Goal: Task Accomplishment & Management: Complete application form

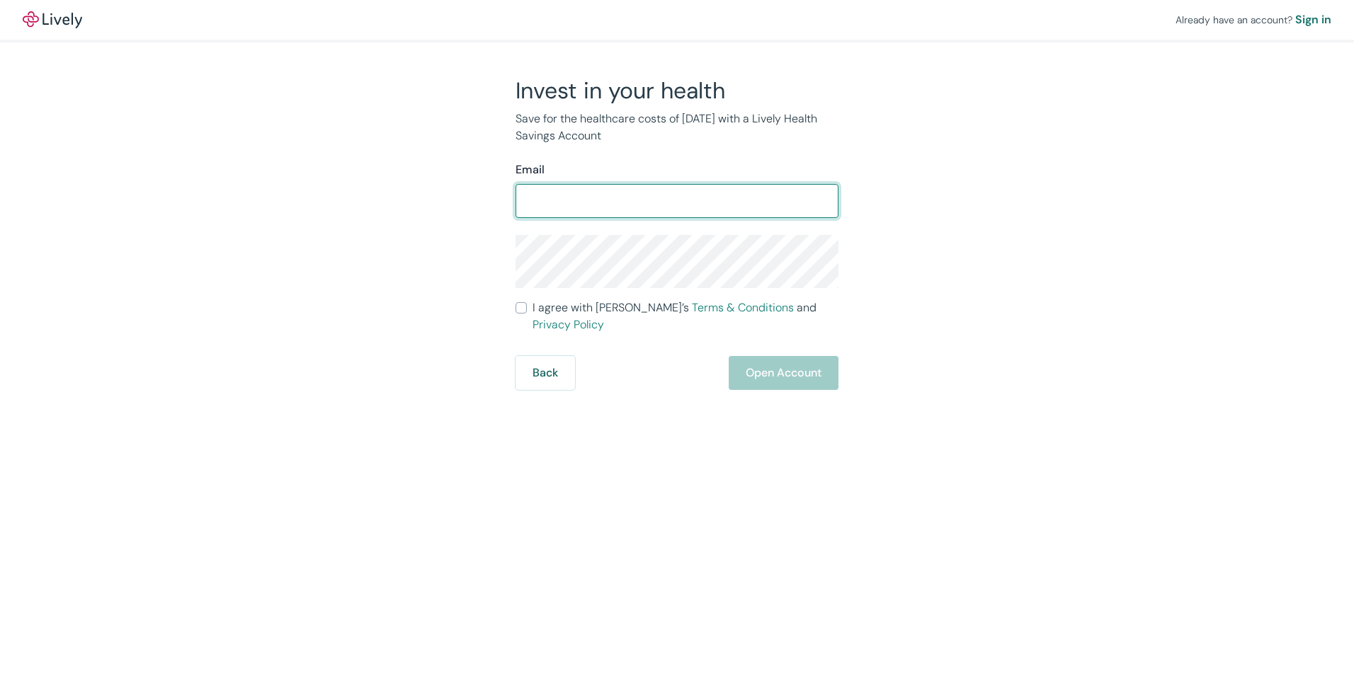
click at [633, 203] on input "Email" at bounding box center [676, 201] width 323 height 28
type input "[PERSON_NAME][EMAIL_ADDRESS][PERSON_NAME][DOMAIN_NAME]"
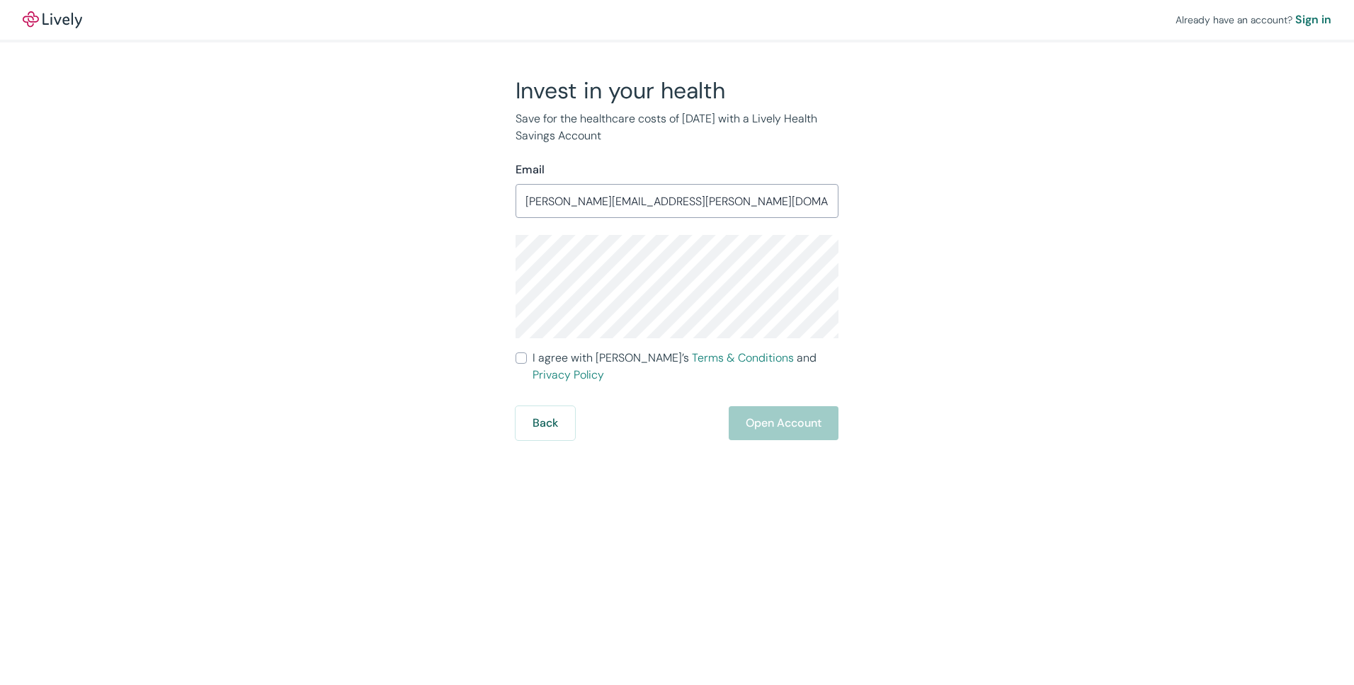
click at [561, 361] on span "I agree with Lively’s Terms & Conditions and Privacy Policy" at bounding box center [685, 367] width 306 height 34
click at [527, 361] on input "I agree with Lively’s Terms & Conditions and Privacy Policy" at bounding box center [520, 358] width 11 height 11
checkbox input "true"
click at [772, 406] on button "Open Account" at bounding box center [784, 423] width 110 height 34
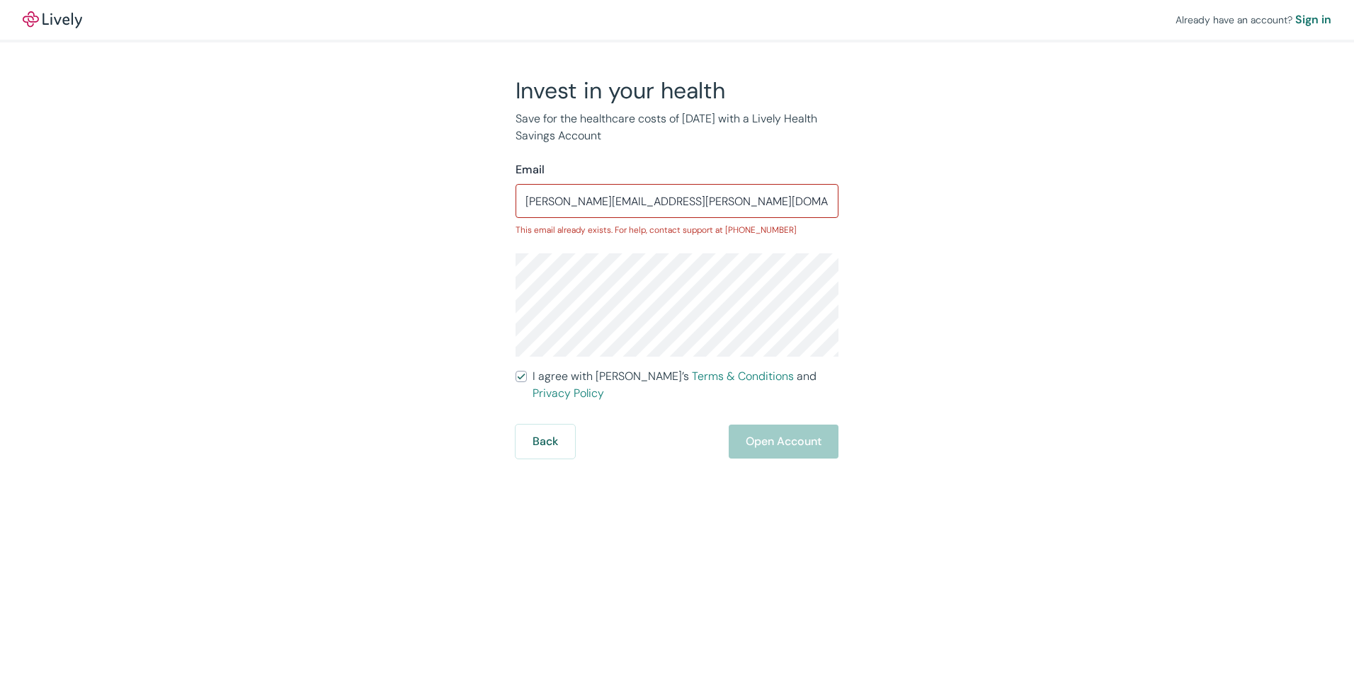
click at [687, 206] on input "[PERSON_NAME][EMAIL_ADDRESS][PERSON_NAME][DOMAIN_NAME]" at bounding box center [676, 201] width 323 height 28
drag, startPoint x: 635, startPoint y: 206, endPoint x: 477, endPoint y: 205, distance: 157.9
click at [477, 205] on div "Invest in your health Save for the healthcare costs of [DATE] with a Lively Hea…" at bounding box center [669, 267] width 680 height 382
click at [1313, 18] on div "Sign in" at bounding box center [1313, 19] width 36 height 17
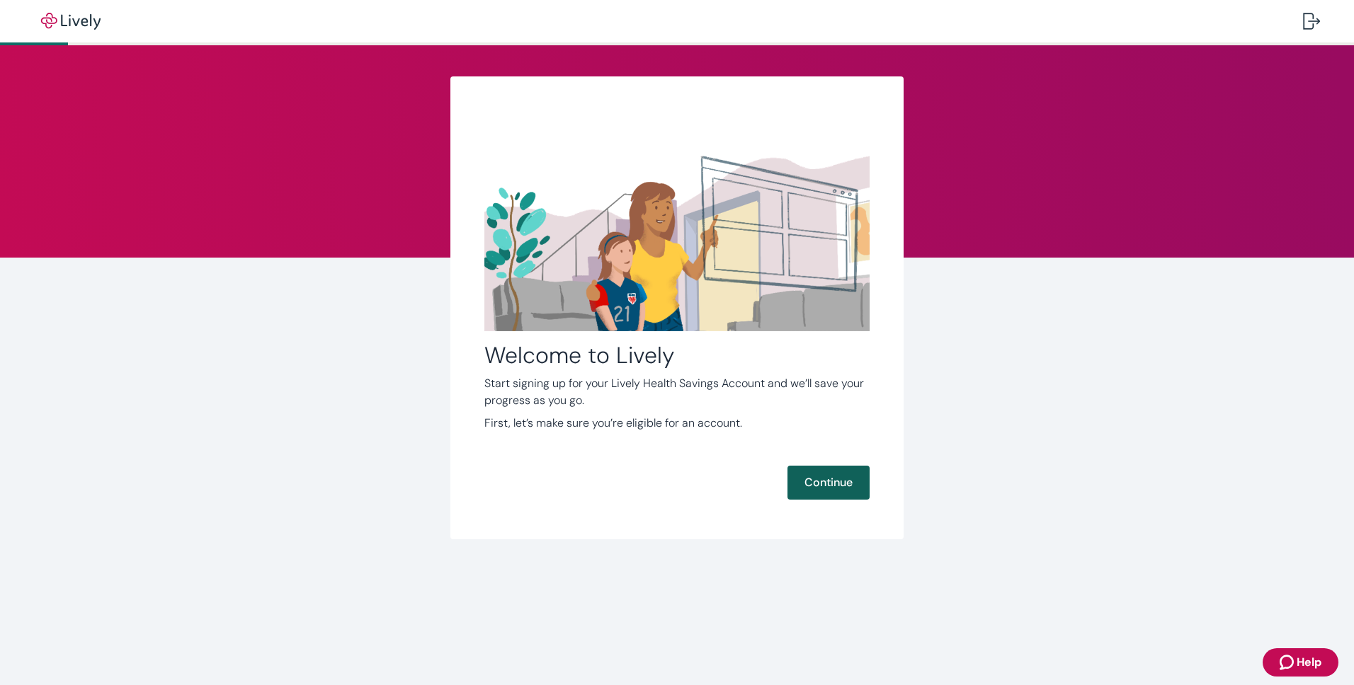
click at [809, 486] on button "Continue" at bounding box center [828, 483] width 82 height 34
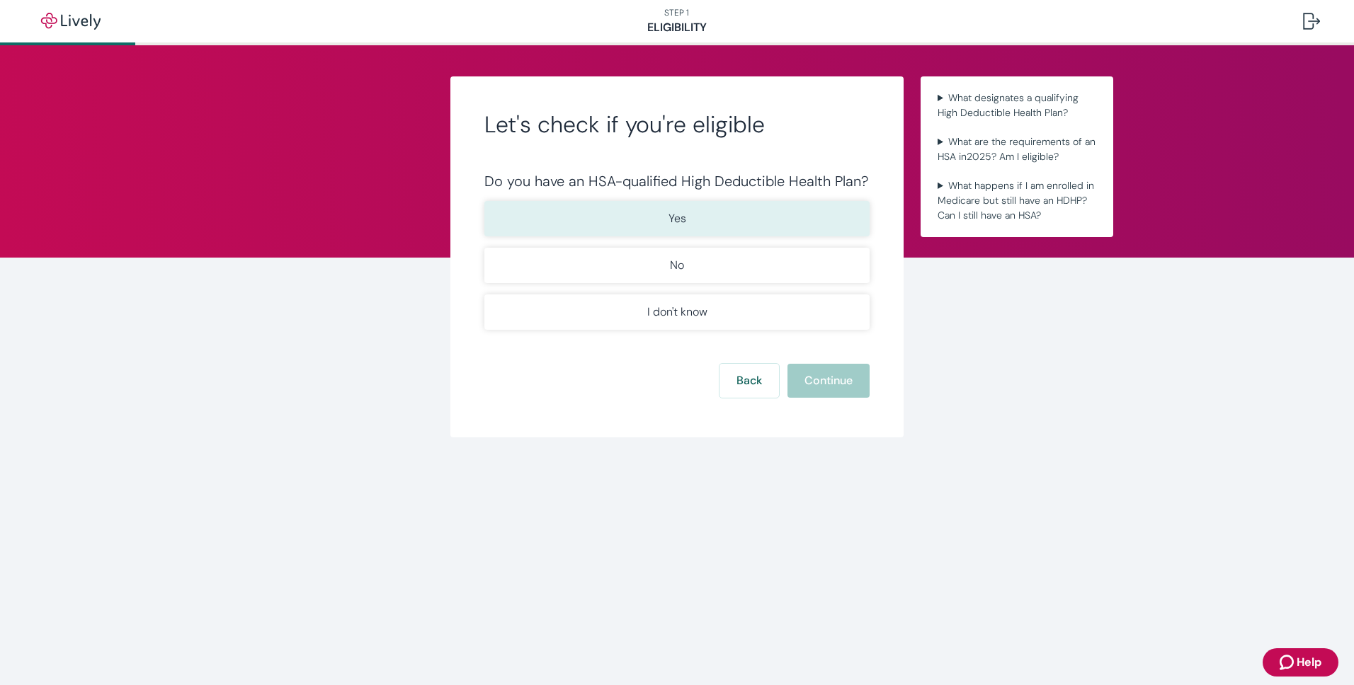
click at [641, 217] on button "Yes" at bounding box center [676, 218] width 385 height 35
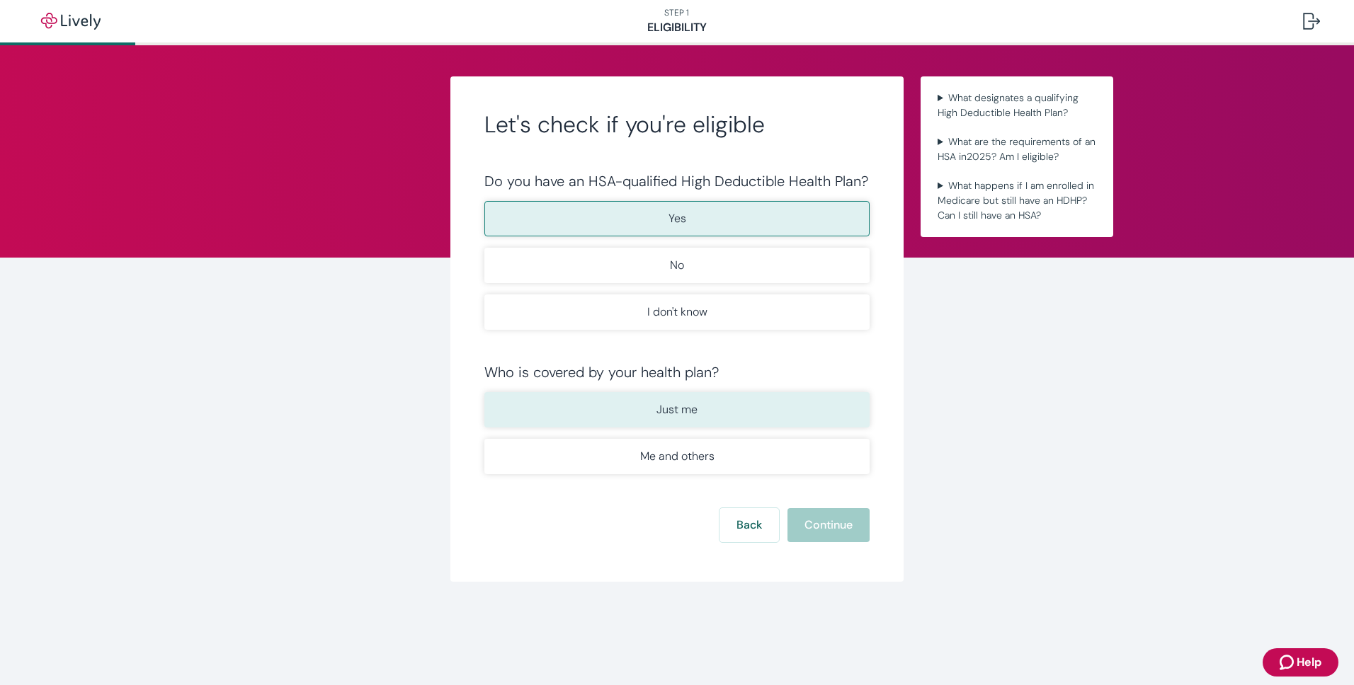
click at [653, 411] on button "Just me" at bounding box center [676, 409] width 385 height 35
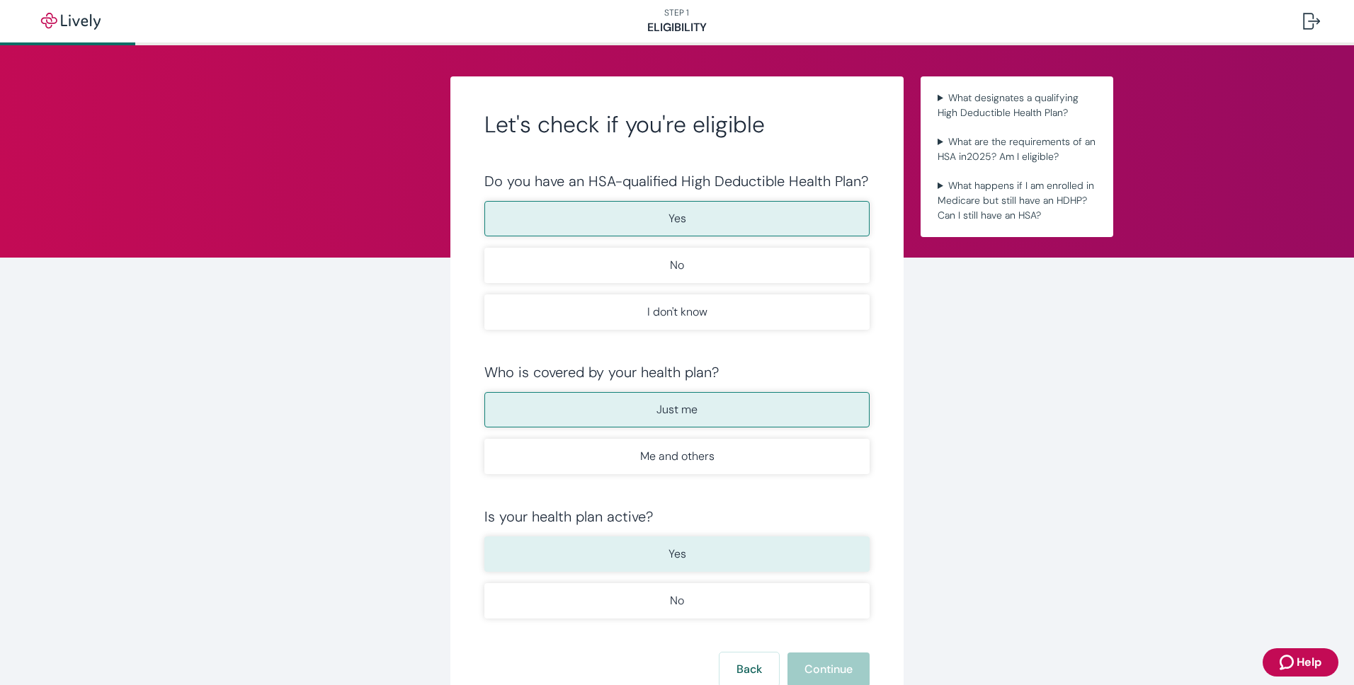
click at [661, 564] on button "Yes" at bounding box center [676, 554] width 385 height 35
click at [824, 671] on button "Continue" at bounding box center [828, 670] width 82 height 34
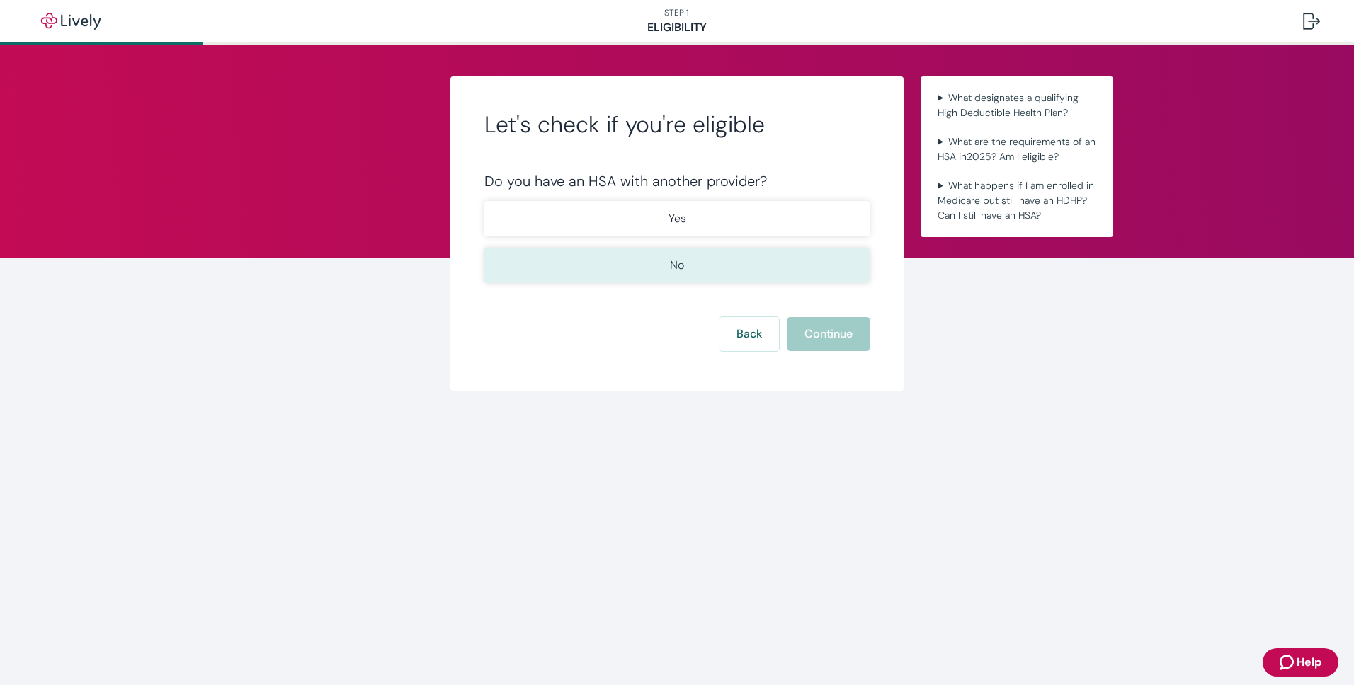
click at [598, 251] on button "No" at bounding box center [676, 265] width 385 height 35
click at [834, 332] on button "Continue" at bounding box center [828, 334] width 82 height 34
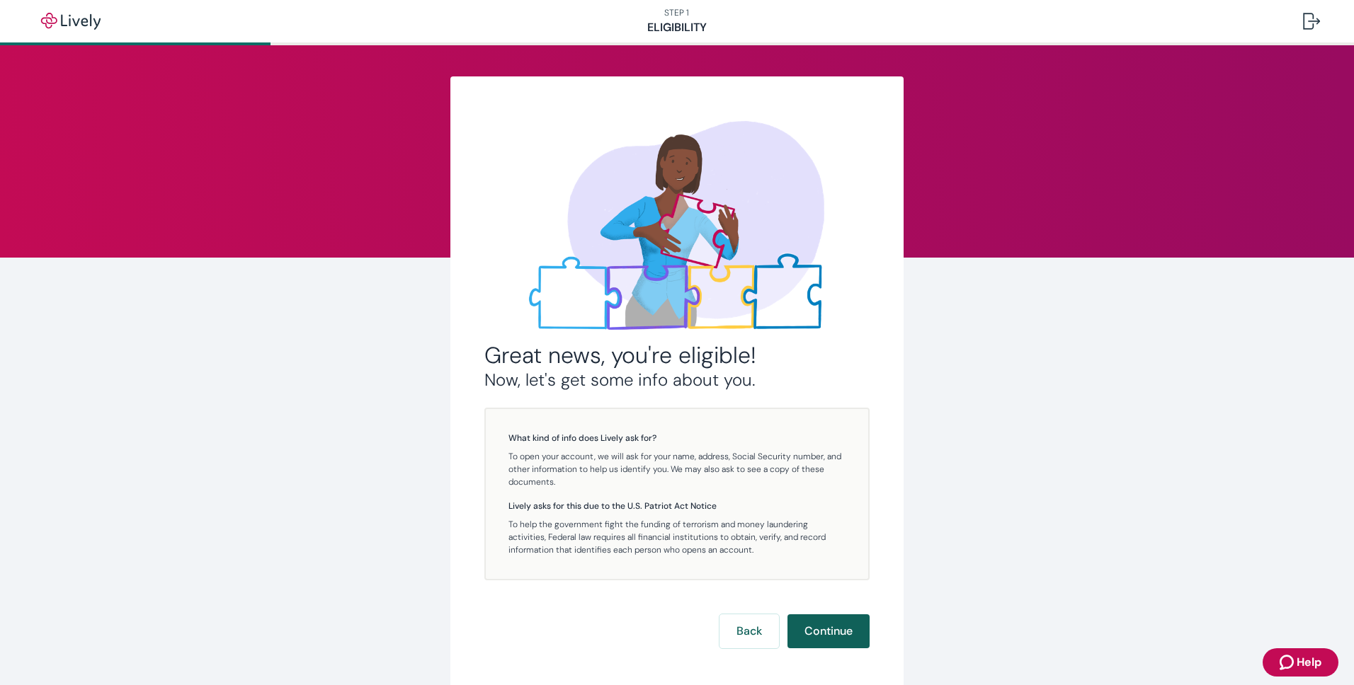
click at [836, 632] on button "Continue" at bounding box center [828, 632] width 82 height 34
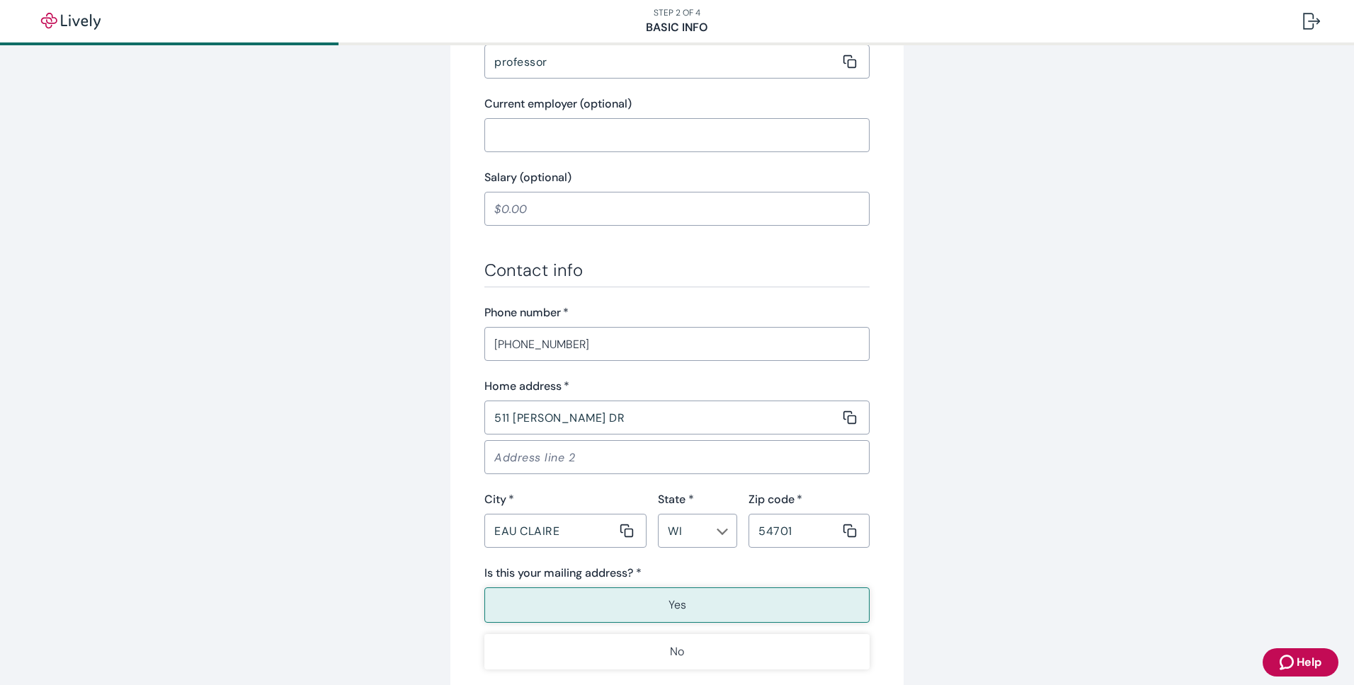
scroll to position [566, 0]
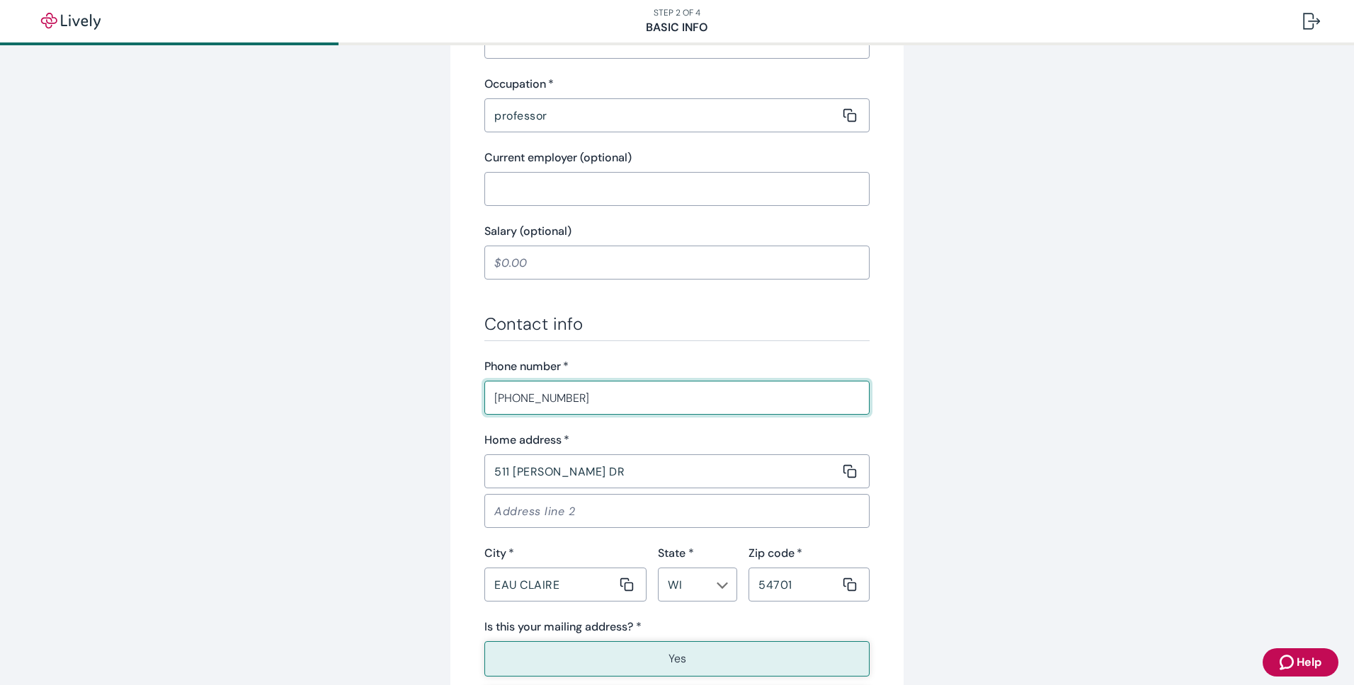
click at [578, 399] on input "[PHONE_NUMBER]" at bounding box center [676, 398] width 385 height 28
drag, startPoint x: 602, startPoint y: 396, endPoint x: 521, endPoint y: 394, distance: 80.7
click at [521, 394] on input "[PHONE_NUMBER]" at bounding box center [676, 398] width 385 height 28
type input "[PHONE_NUMBER]"
click at [1032, 508] on div "Tell us about yourself Personal info First name   * [PERSON_NAME] ​ Middle name…" at bounding box center [677, 189] width 1354 height 1420
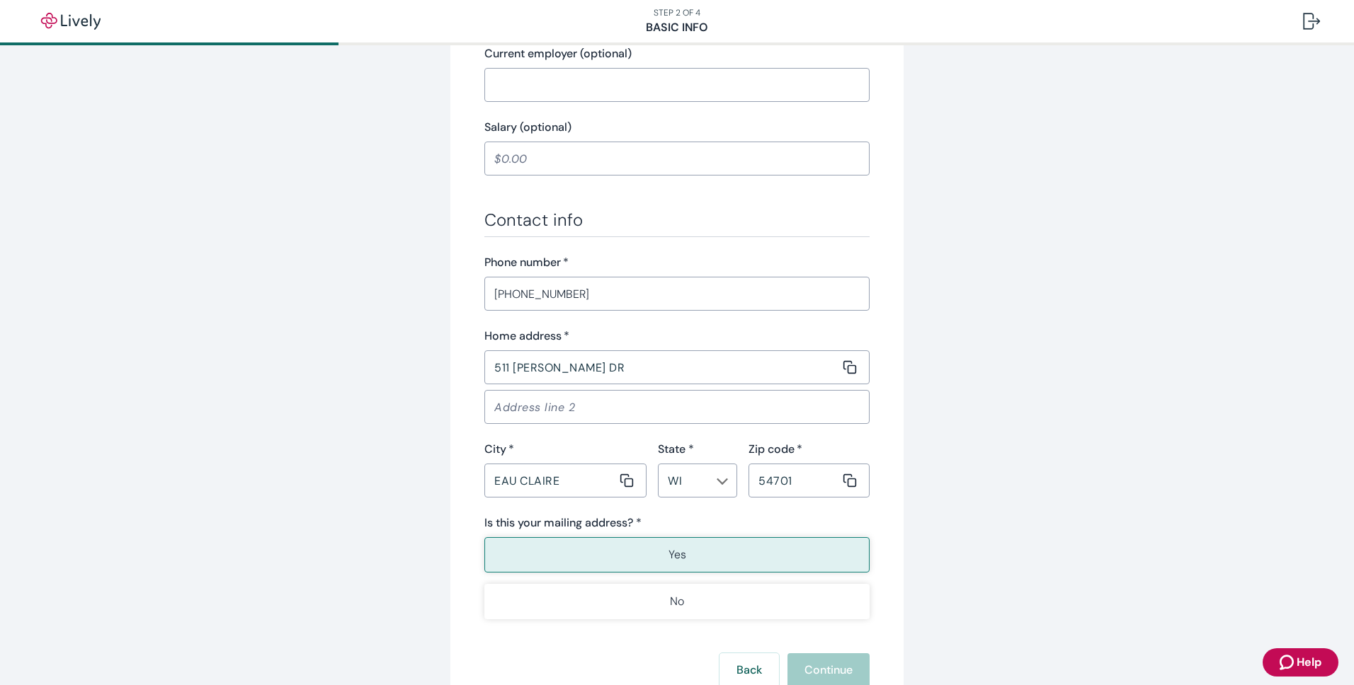
scroll to position [779, 0]
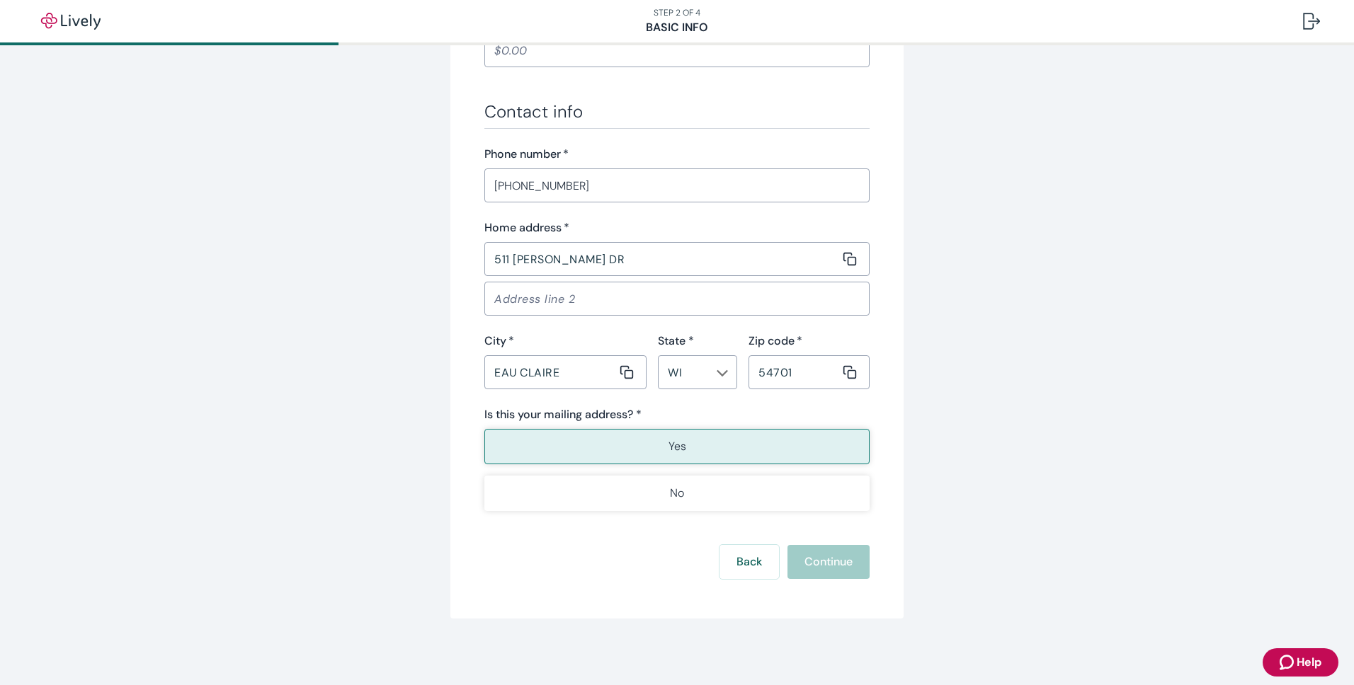
click at [657, 447] on button "Yes" at bounding box center [676, 446] width 385 height 35
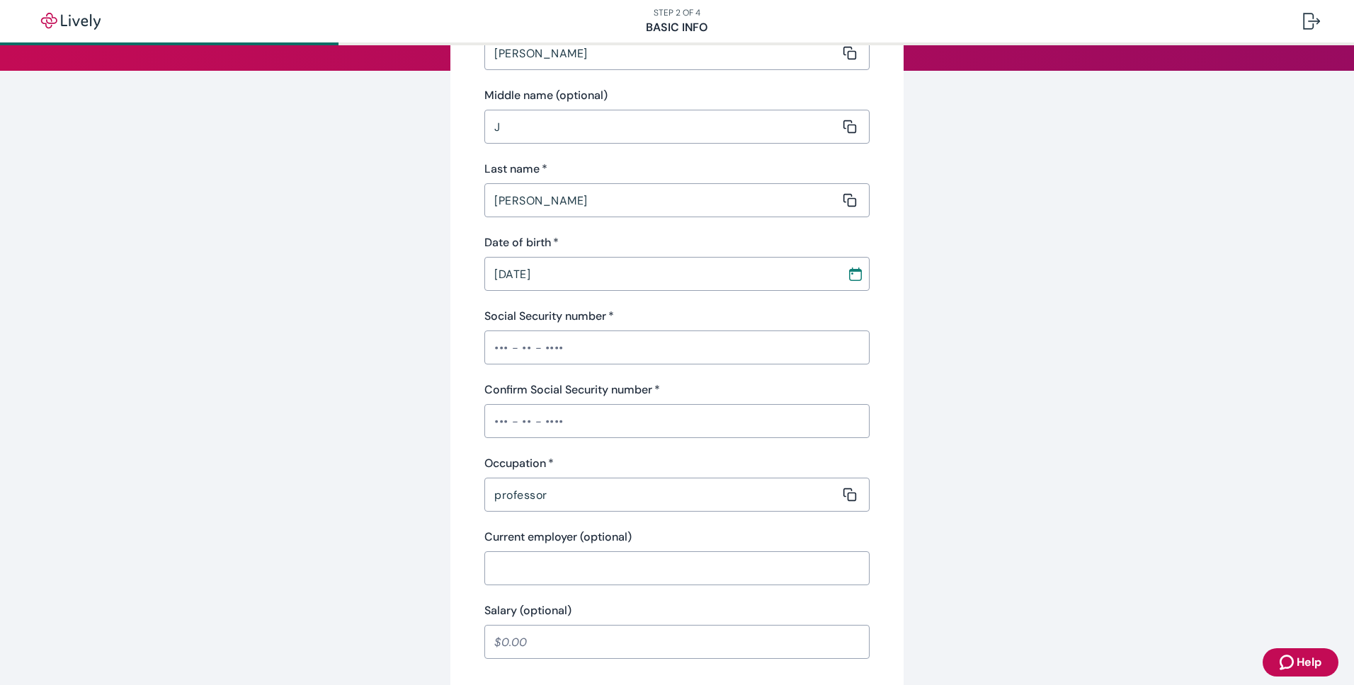
scroll to position [212, 0]
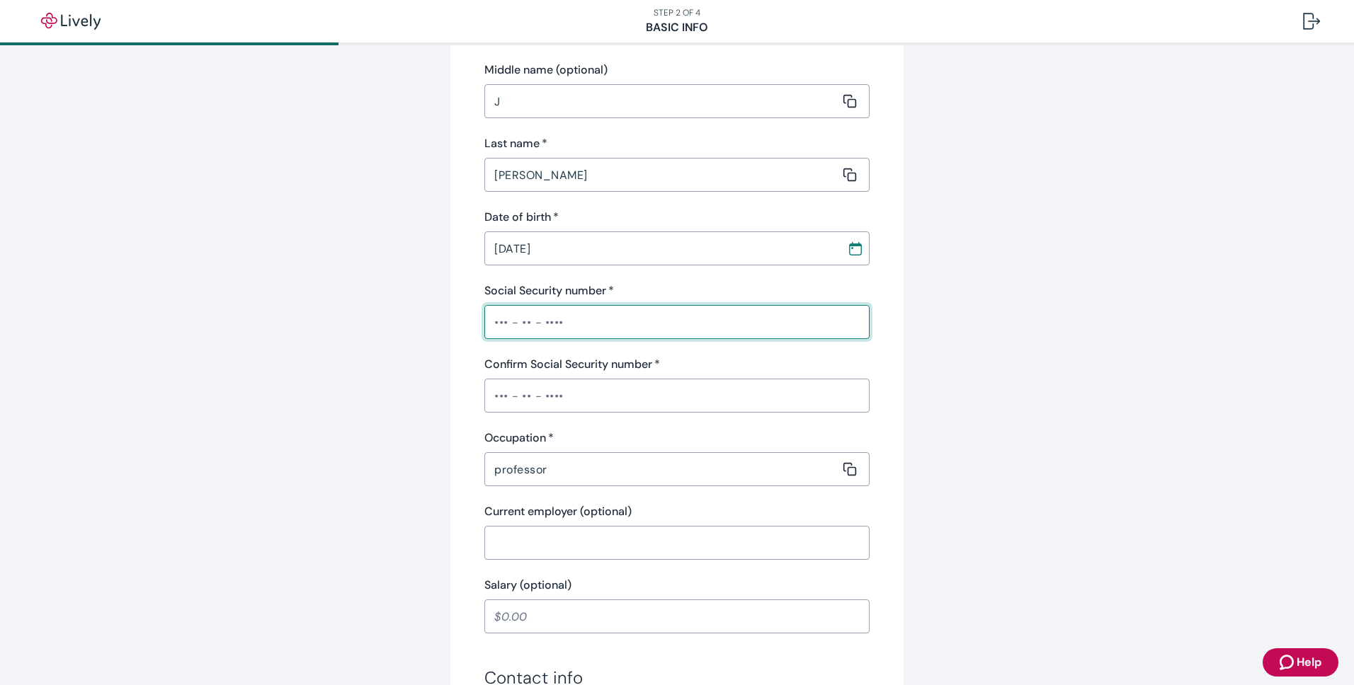
click at [571, 326] on input "Social Security number   *" at bounding box center [676, 322] width 385 height 28
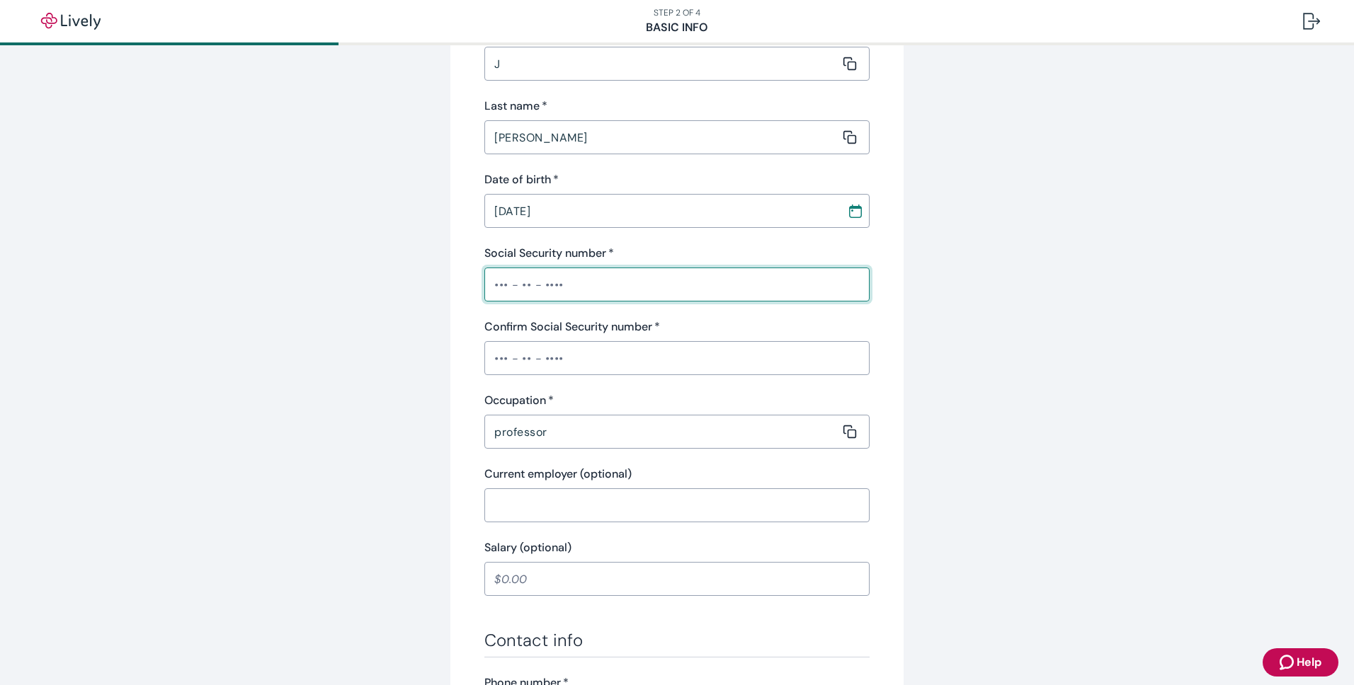
scroll to position [142, 0]
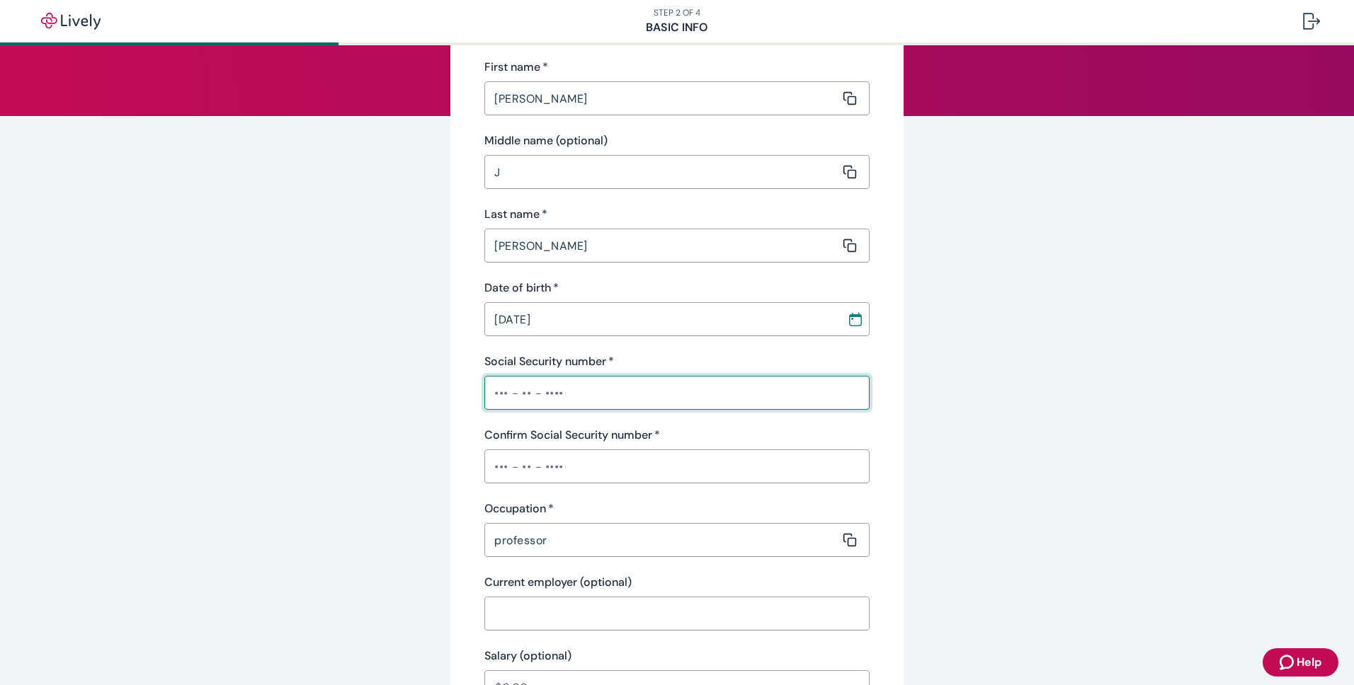
click at [495, 397] on input "Social Security number   *" at bounding box center [676, 393] width 385 height 28
type input "•••-••-9285"
click at [569, 465] on input "Confirm Social Security number   *" at bounding box center [676, 466] width 385 height 28
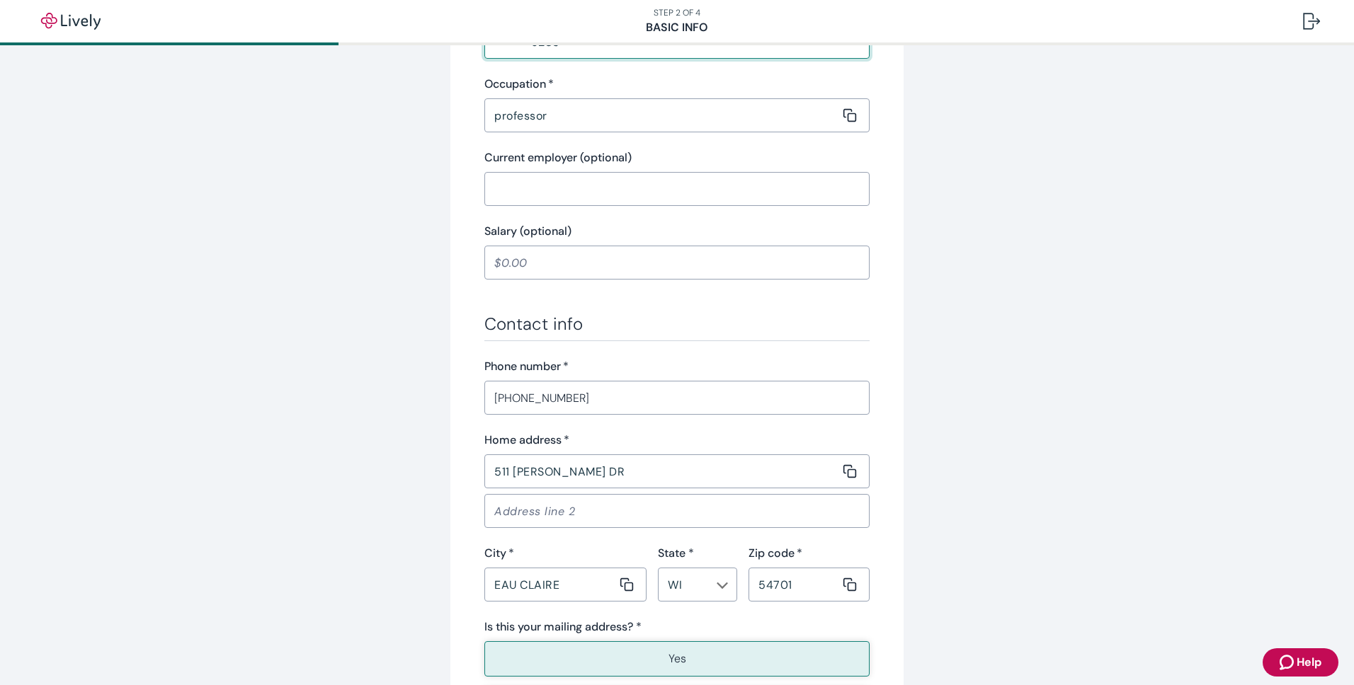
scroll to position [780, 0]
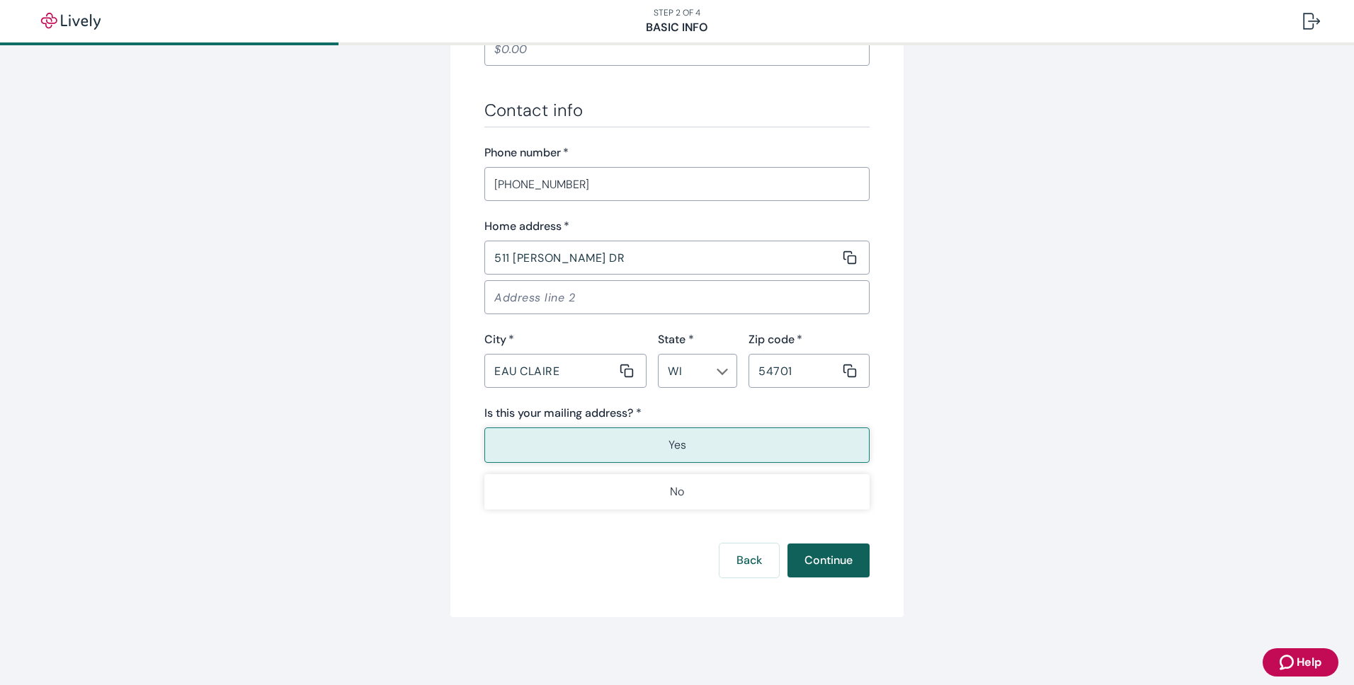
type input "•••-••-9285"
click at [826, 569] on button "Continue" at bounding box center [828, 561] width 82 height 34
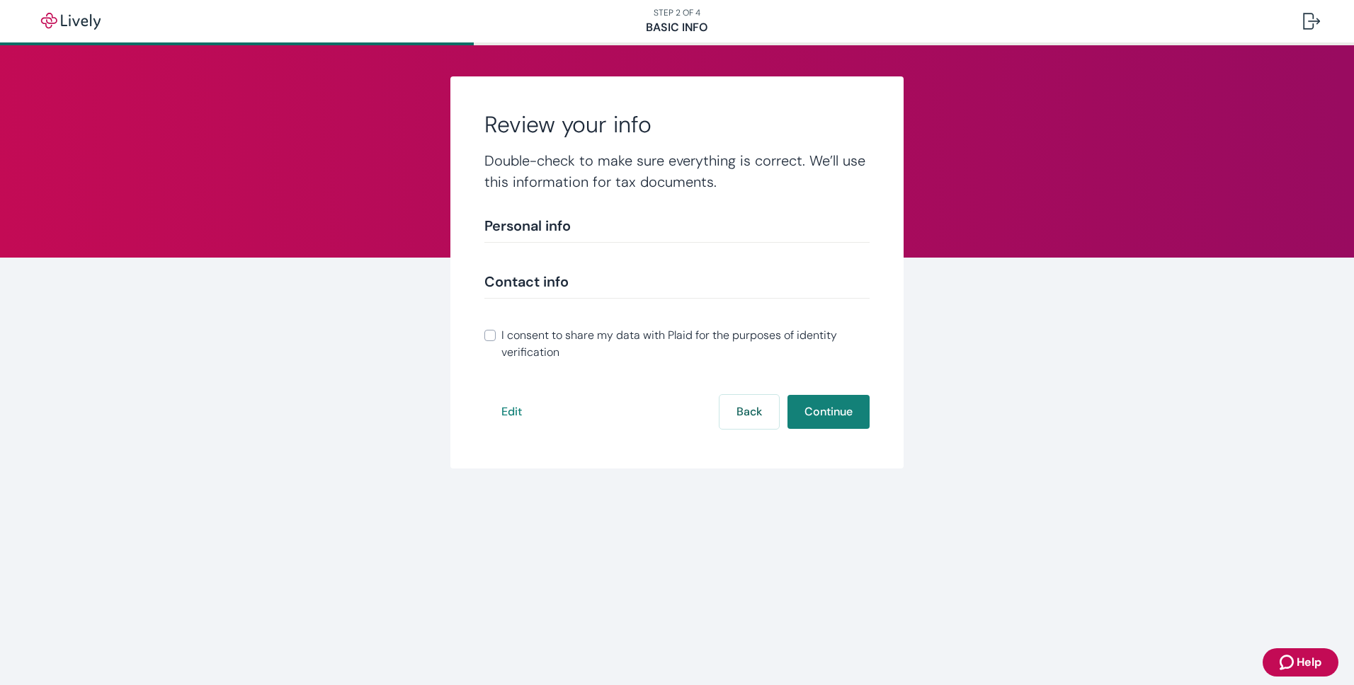
scroll to position [10, 0]
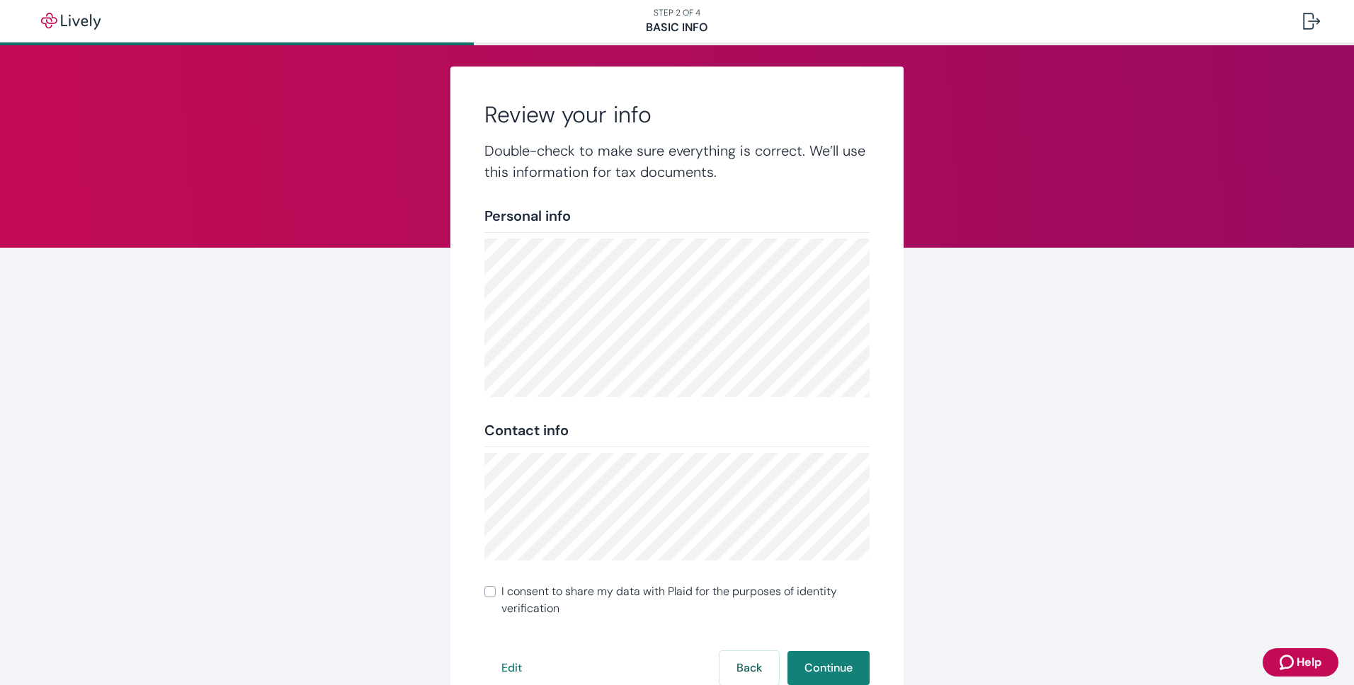
click at [544, 592] on span "I consent to share my data with Plaid for the purposes of identity verification" at bounding box center [685, 600] width 368 height 34
click at [496, 592] on input "I consent to share my data with Plaid for the purposes of identity verification" at bounding box center [489, 591] width 11 height 11
checkbox input "true"
click at [836, 671] on button "Continue" at bounding box center [828, 668] width 82 height 34
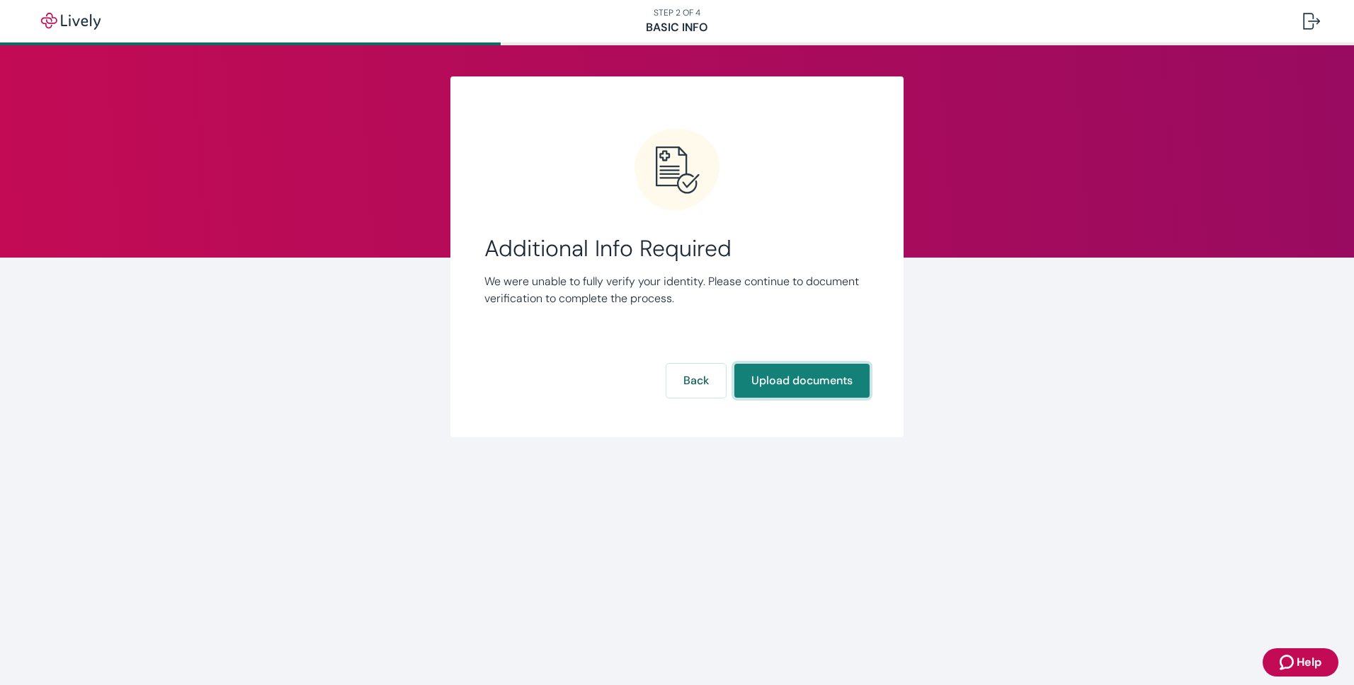
click at [798, 386] on button "Upload documents" at bounding box center [801, 381] width 135 height 34
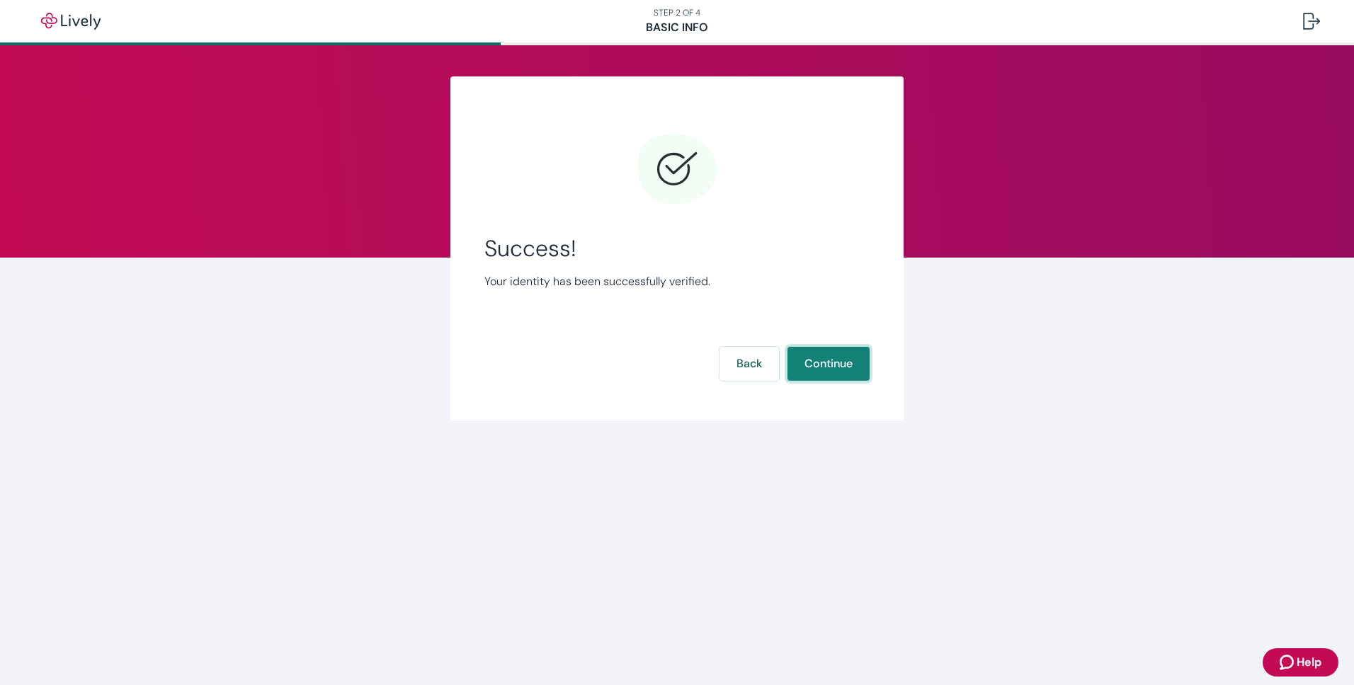
click at [837, 367] on button "Continue" at bounding box center [828, 364] width 82 height 34
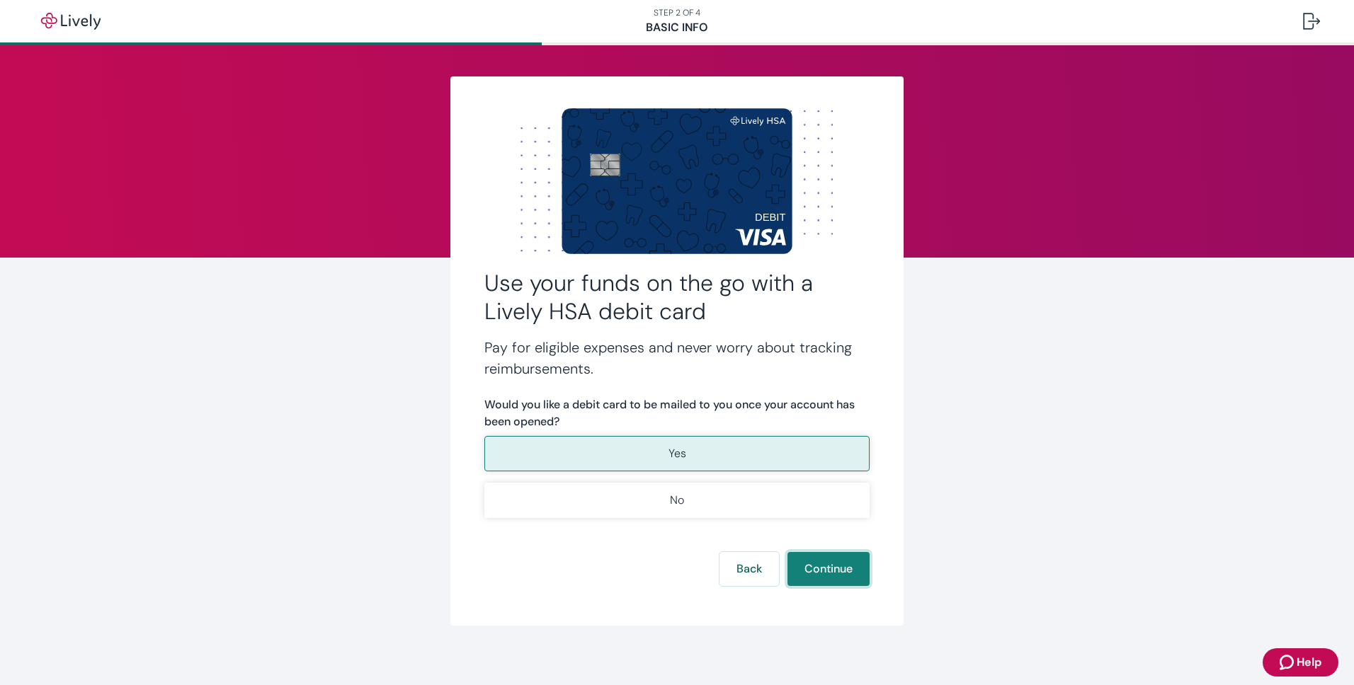
click at [811, 562] on button "Continue" at bounding box center [828, 569] width 82 height 34
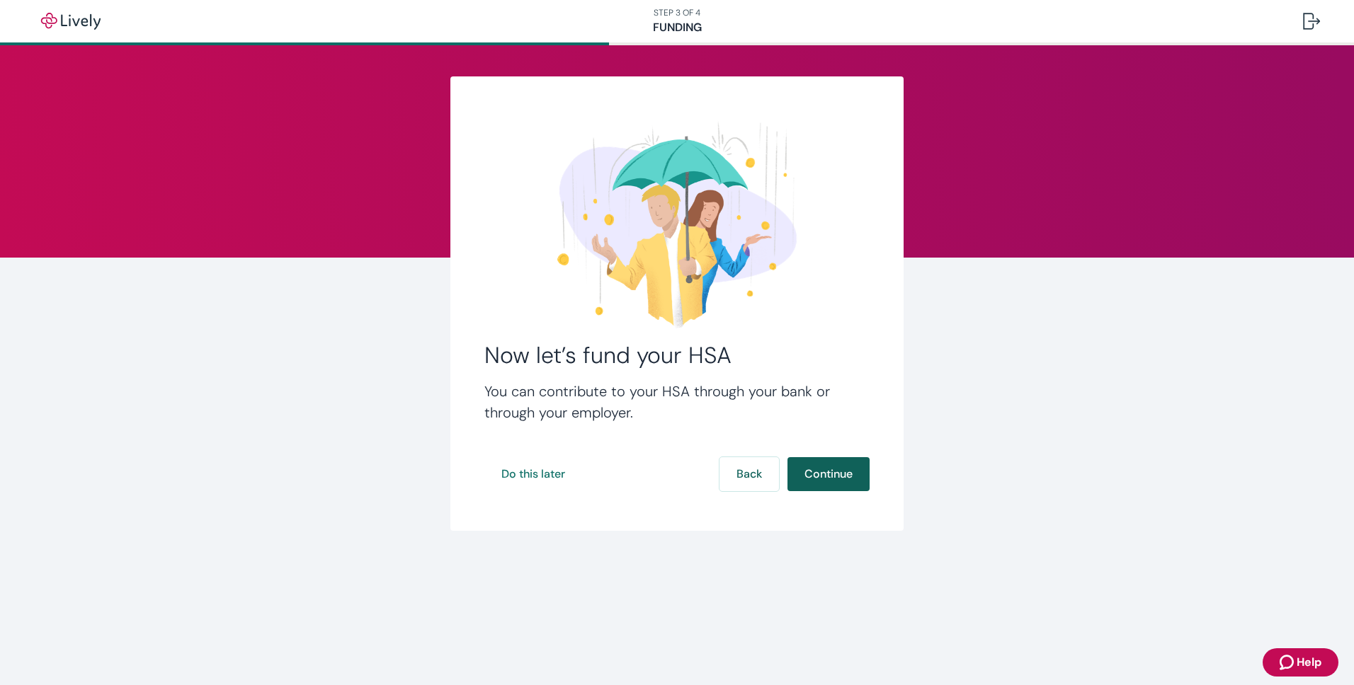
click at [821, 474] on button "Continue" at bounding box center [828, 474] width 82 height 34
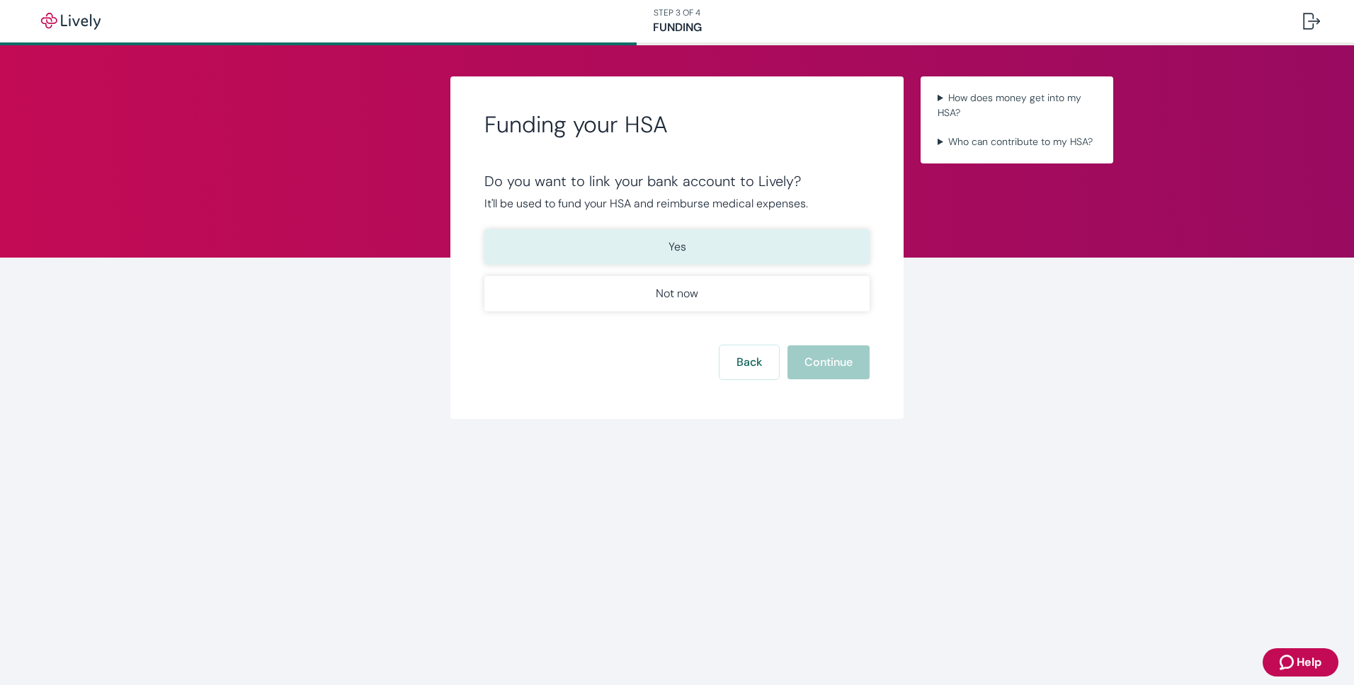
click at [680, 242] on p "Yes" at bounding box center [677, 247] width 18 height 17
click at [818, 359] on button "Continue" at bounding box center [828, 363] width 82 height 34
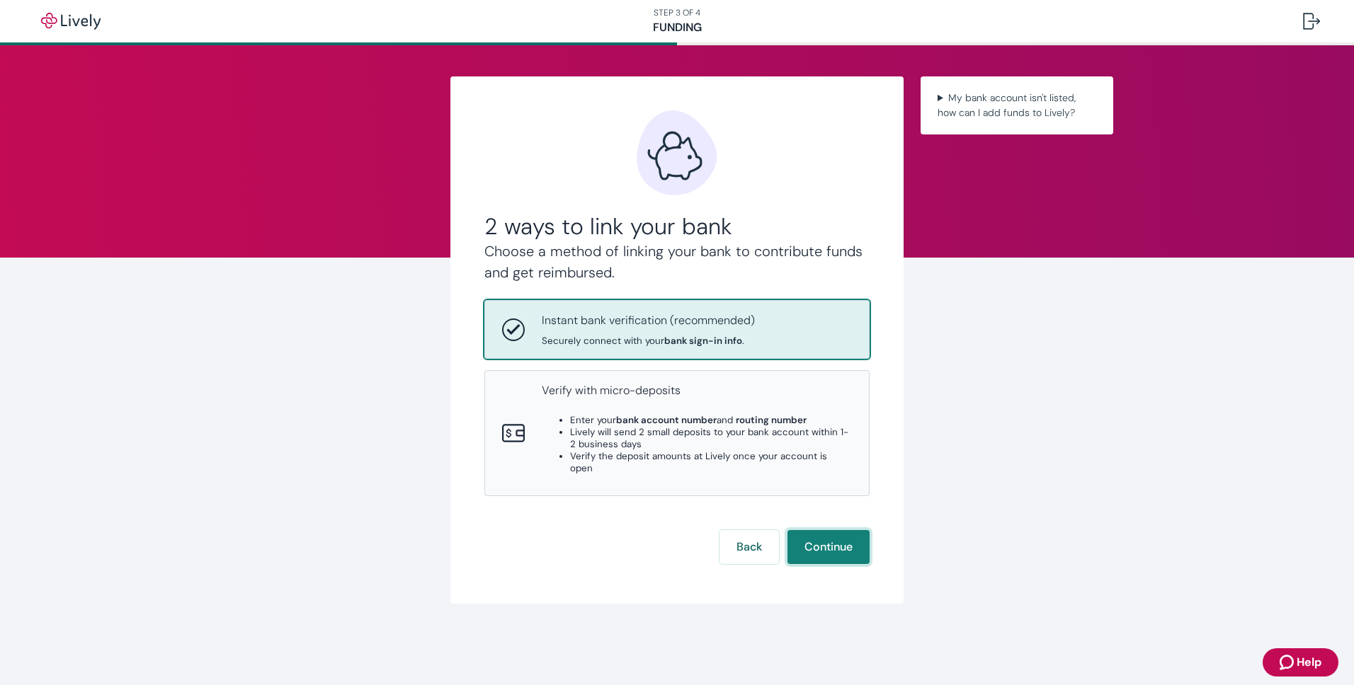
click at [813, 531] on button "Continue" at bounding box center [828, 547] width 82 height 34
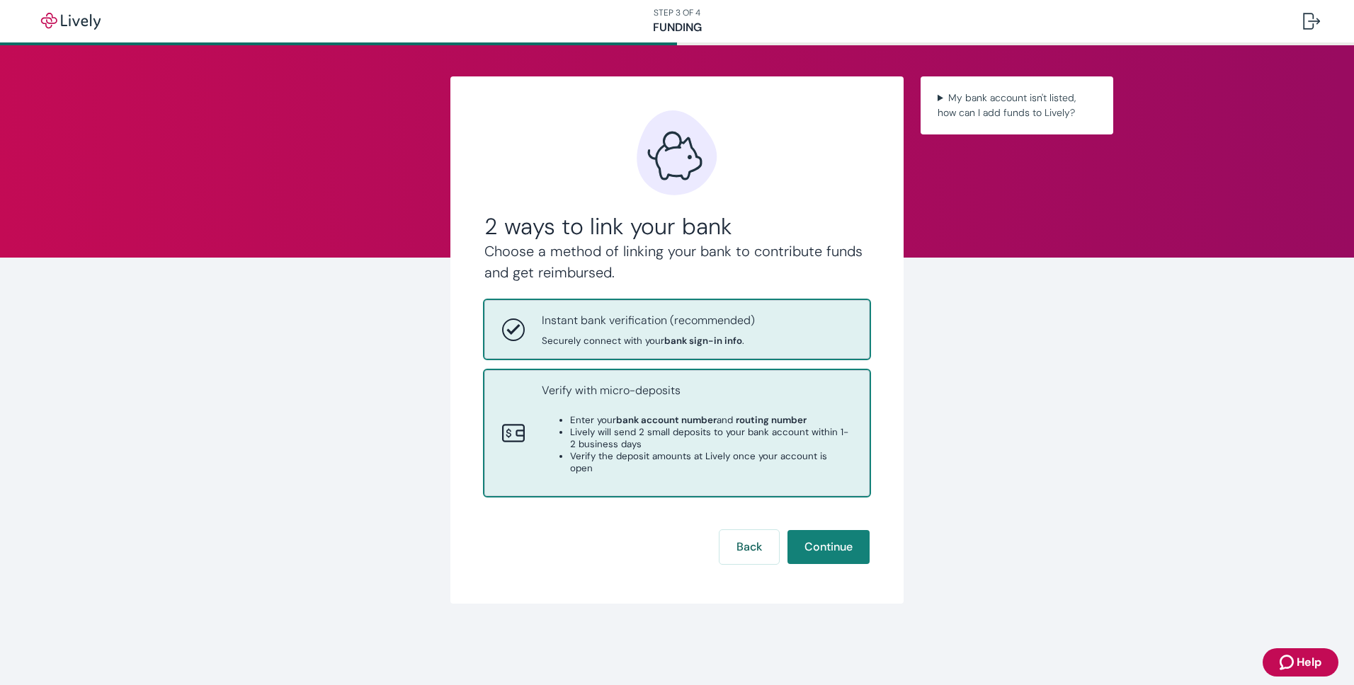
click at [562, 397] on p "Verify with micro-deposits" at bounding box center [697, 390] width 310 height 17
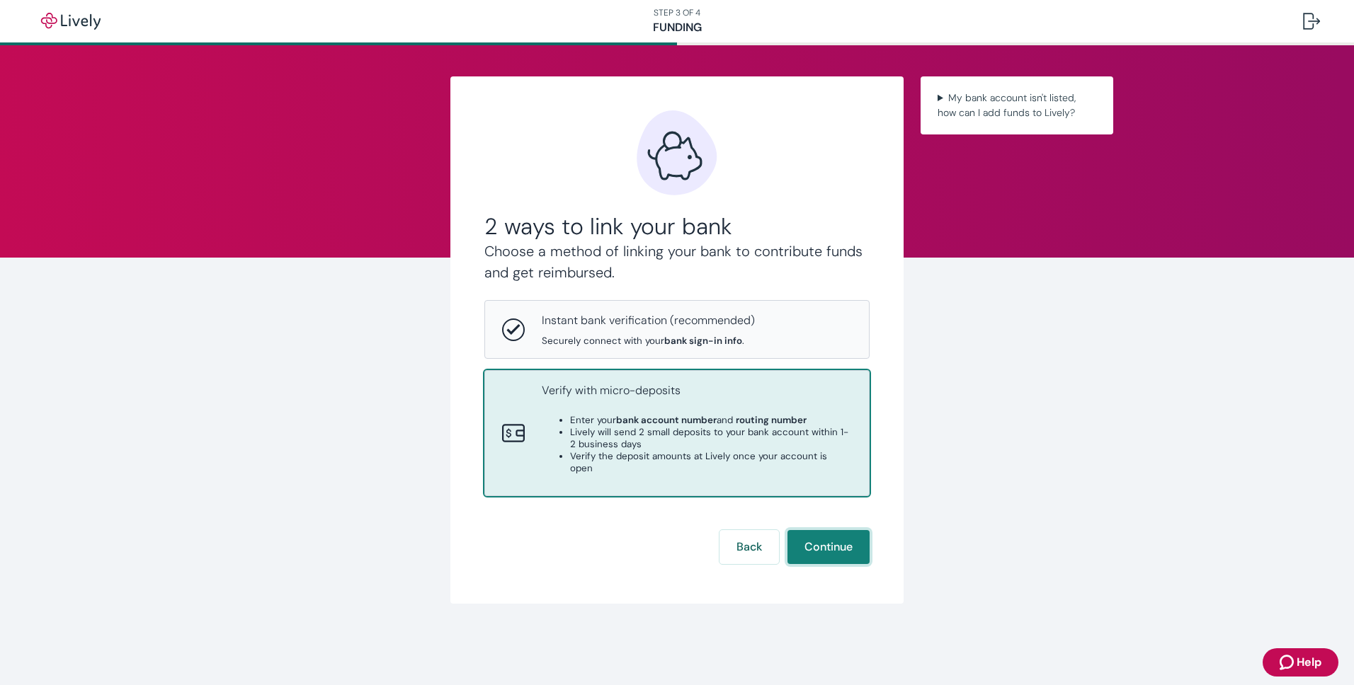
click at [821, 530] on button "Continue" at bounding box center [828, 547] width 82 height 34
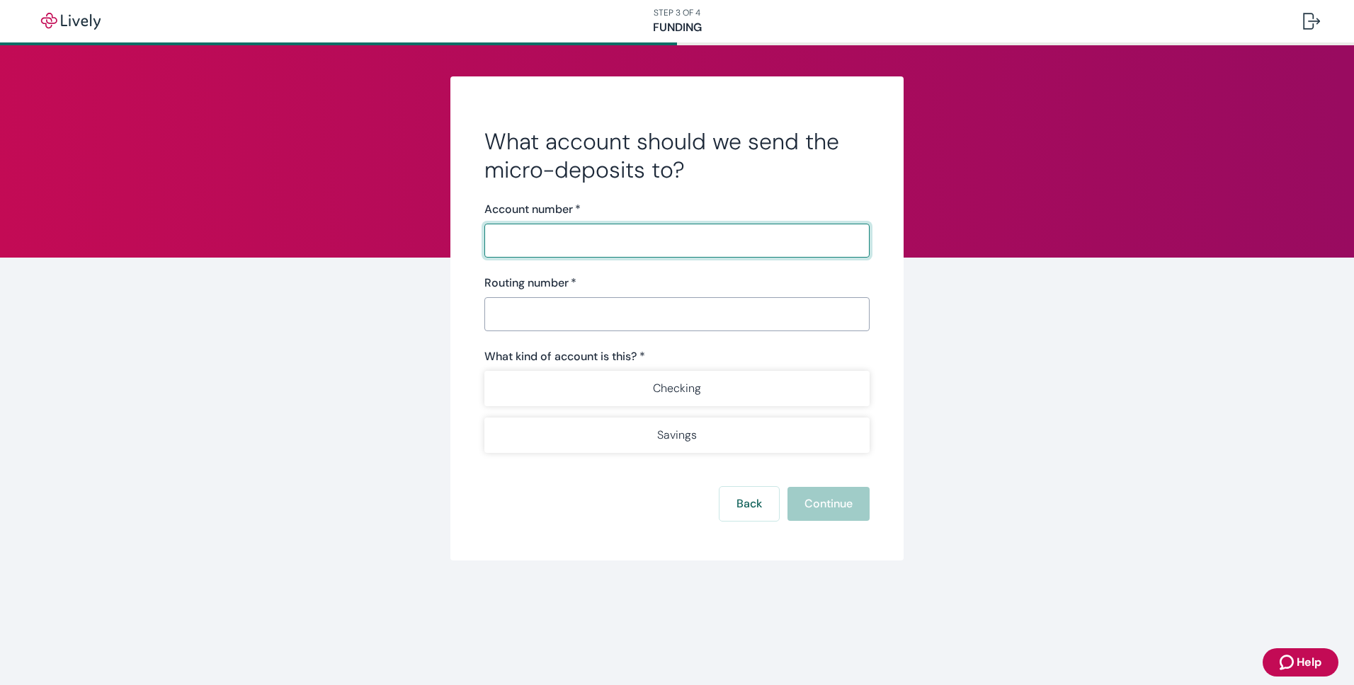
click at [566, 244] on input "Account number   *" at bounding box center [671, 241] width 375 height 28
type input "814109104"
click at [576, 319] on input "Routing number   *" at bounding box center [671, 314] width 375 height 28
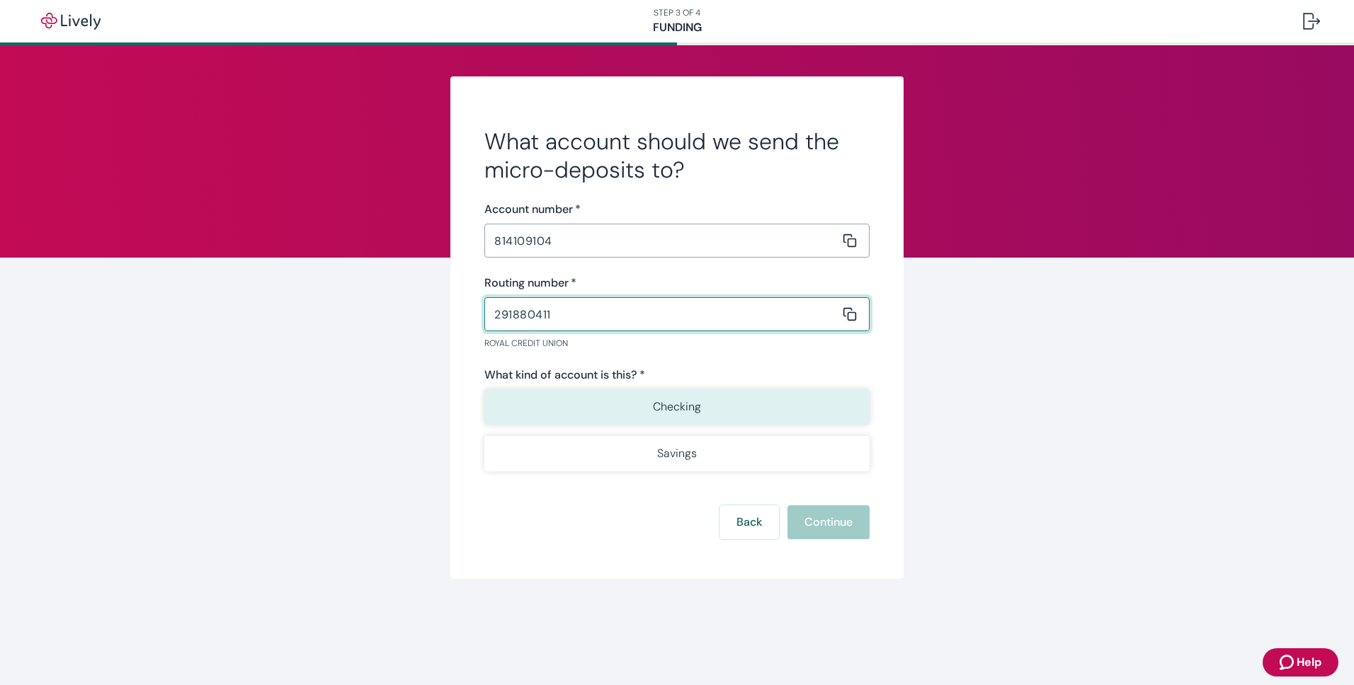
type input "291880411"
click at [629, 399] on button "Checking" at bounding box center [676, 406] width 385 height 35
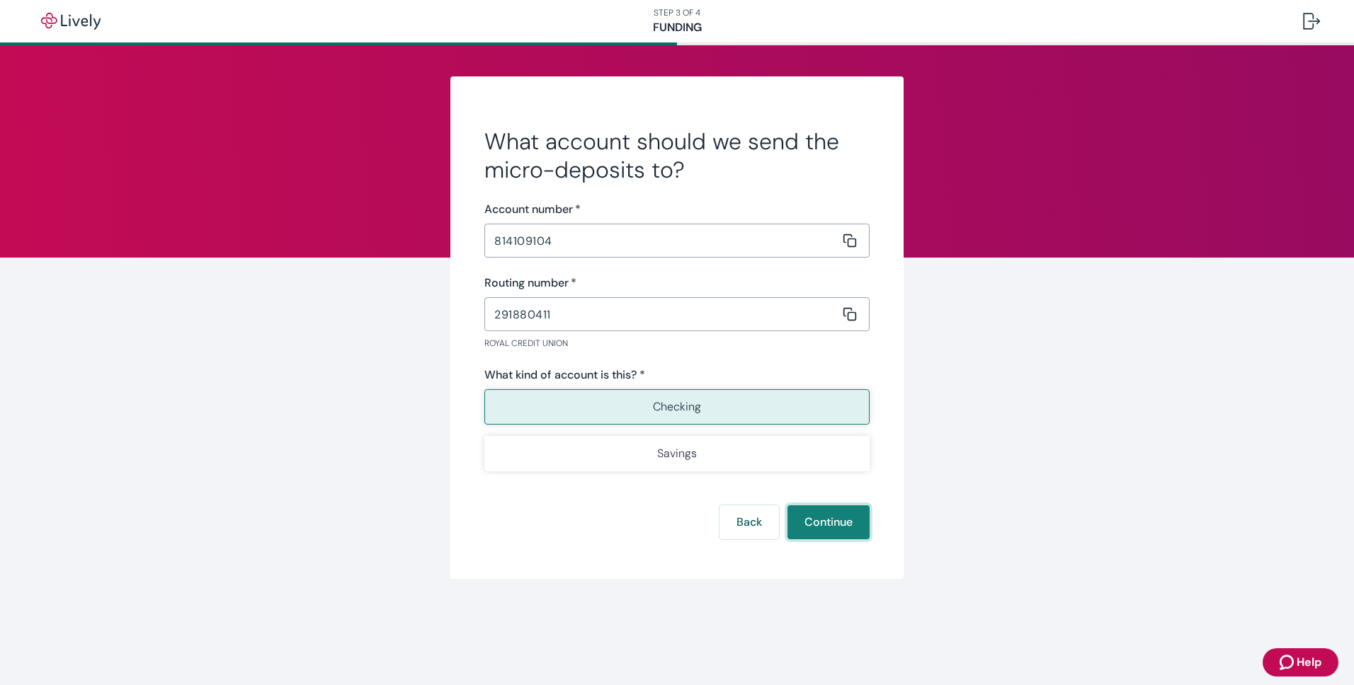
click at [815, 517] on button "Continue" at bounding box center [828, 523] width 82 height 34
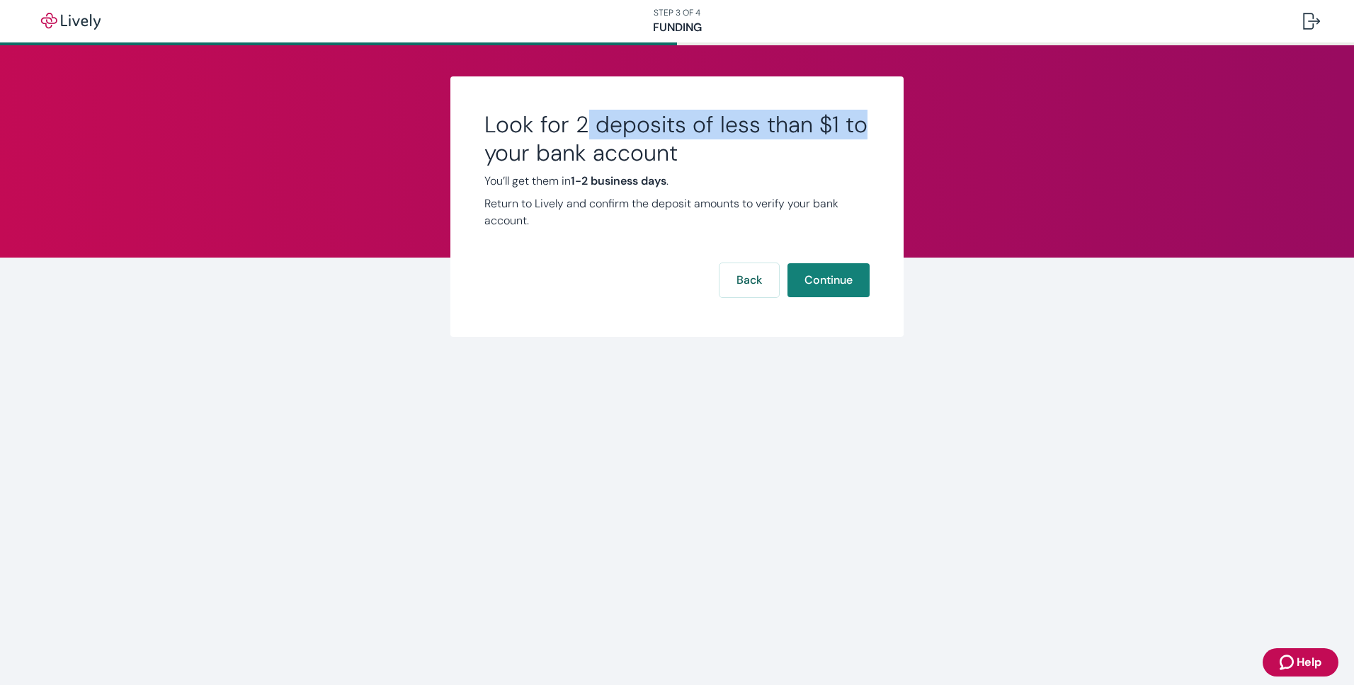
drag, startPoint x: 583, startPoint y: 129, endPoint x: 857, endPoint y: 138, distance: 274.9
click at [857, 138] on h2 "Look for 2 deposits of less than $1 to your bank account" at bounding box center [676, 138] width 385 height 57
click at [848, 283] on button "Continue" at bounding box center [828, 280] width 82 height 34
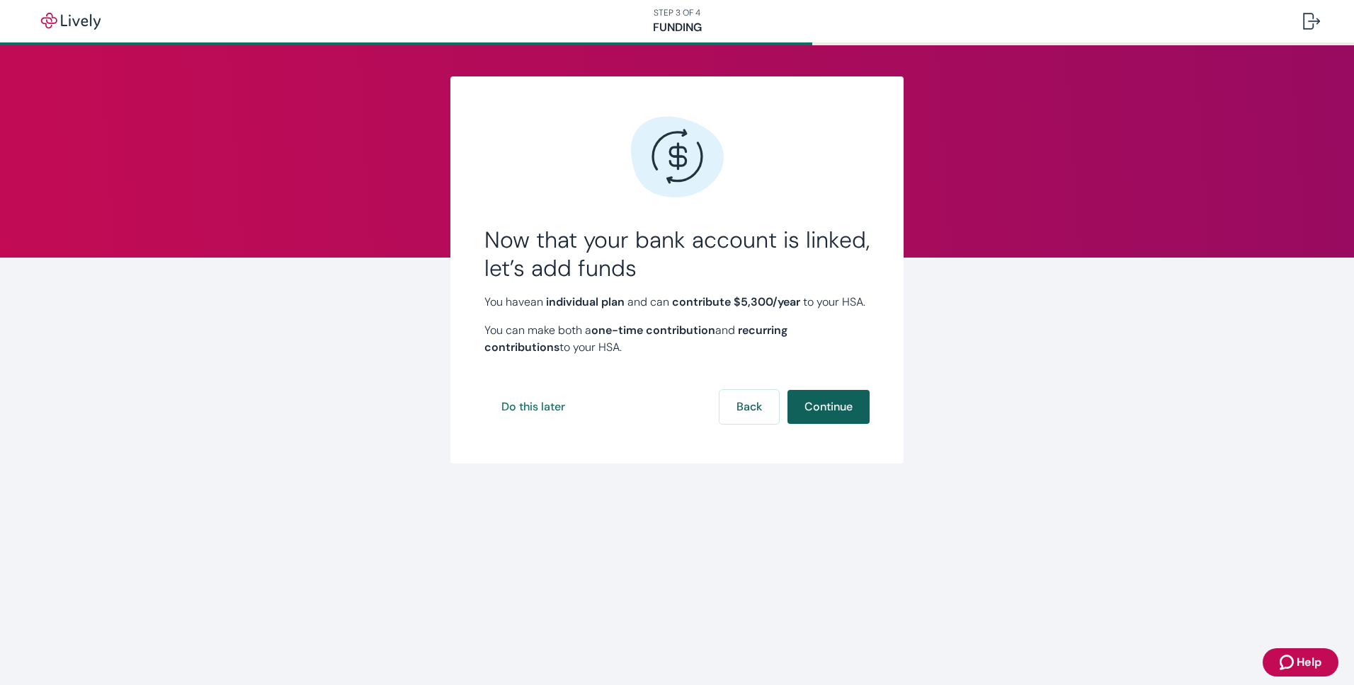
click at [855, 424] on button "Continue" at bounding box center [828, 407] width 82 height 34
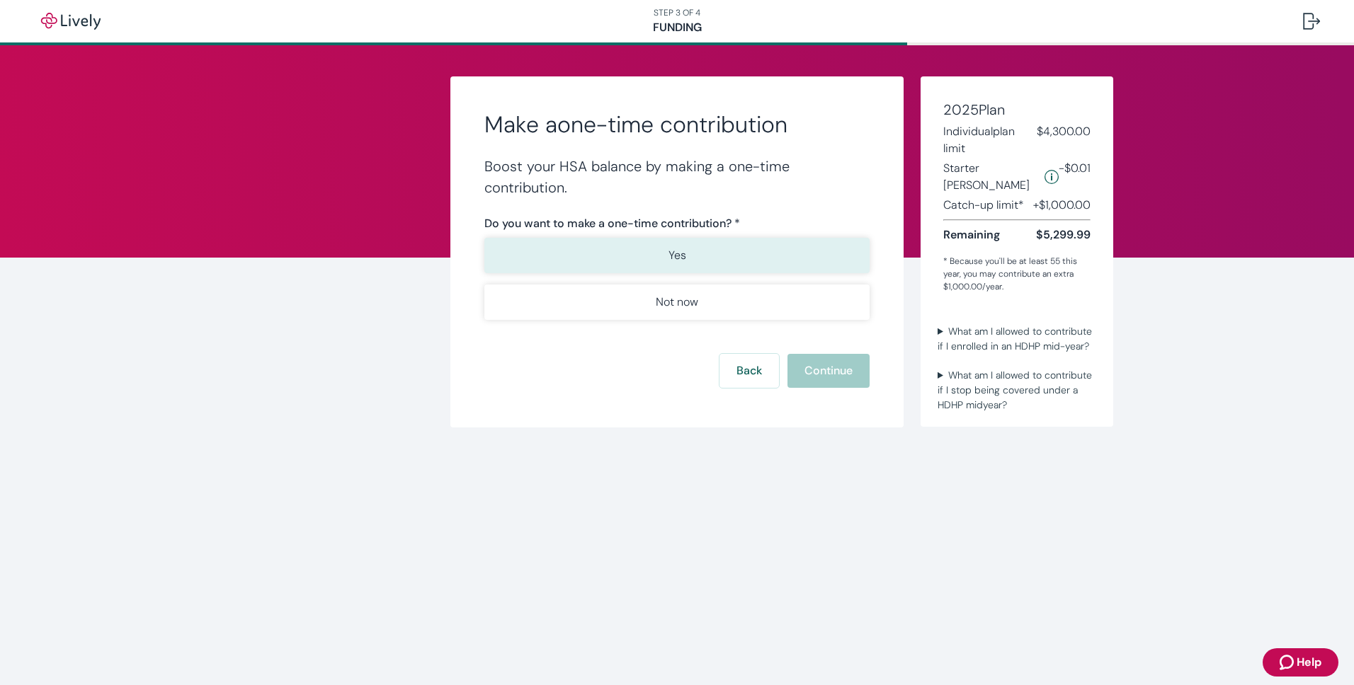
click at [501, 251] on button "Yes" at bounding box center [676, 255] width 385 height 35
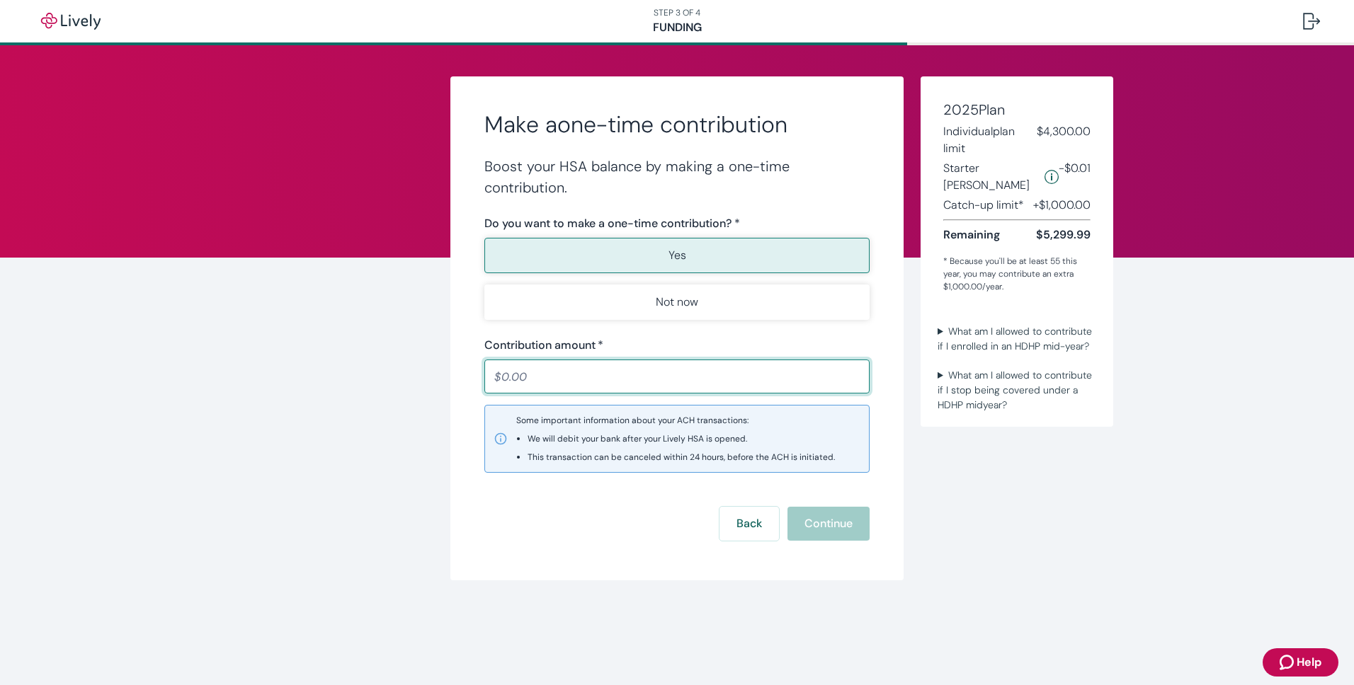
click at [661, 378] on input "Contribution amount   *" at bounding box center [676, 377] width 385 height 28
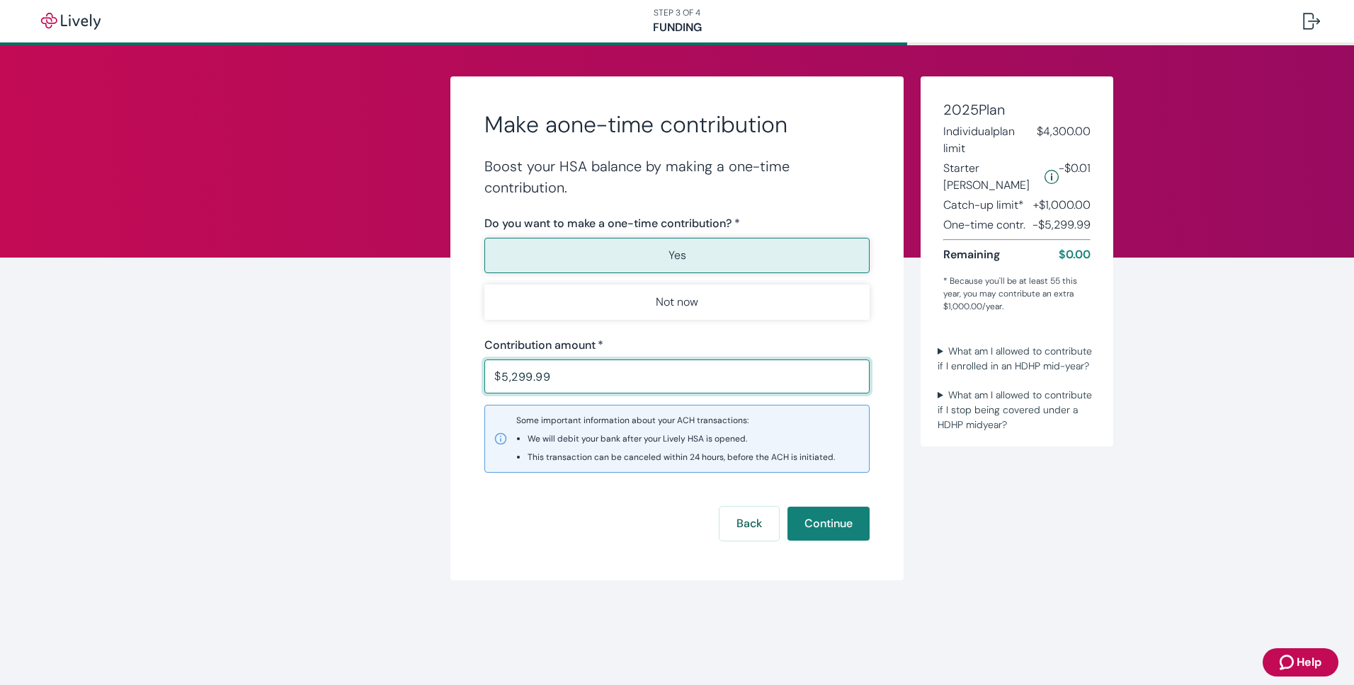
type input "5,299.99"
click at [939, 499] on div "Make a one-time contribution Boost your HSA balance by making a one-time contri…" at bounding box center [677, 328] width 680 height 504
click at [833, 518] on button "Continue" at bounding box center [828, 524] width 82 height 34
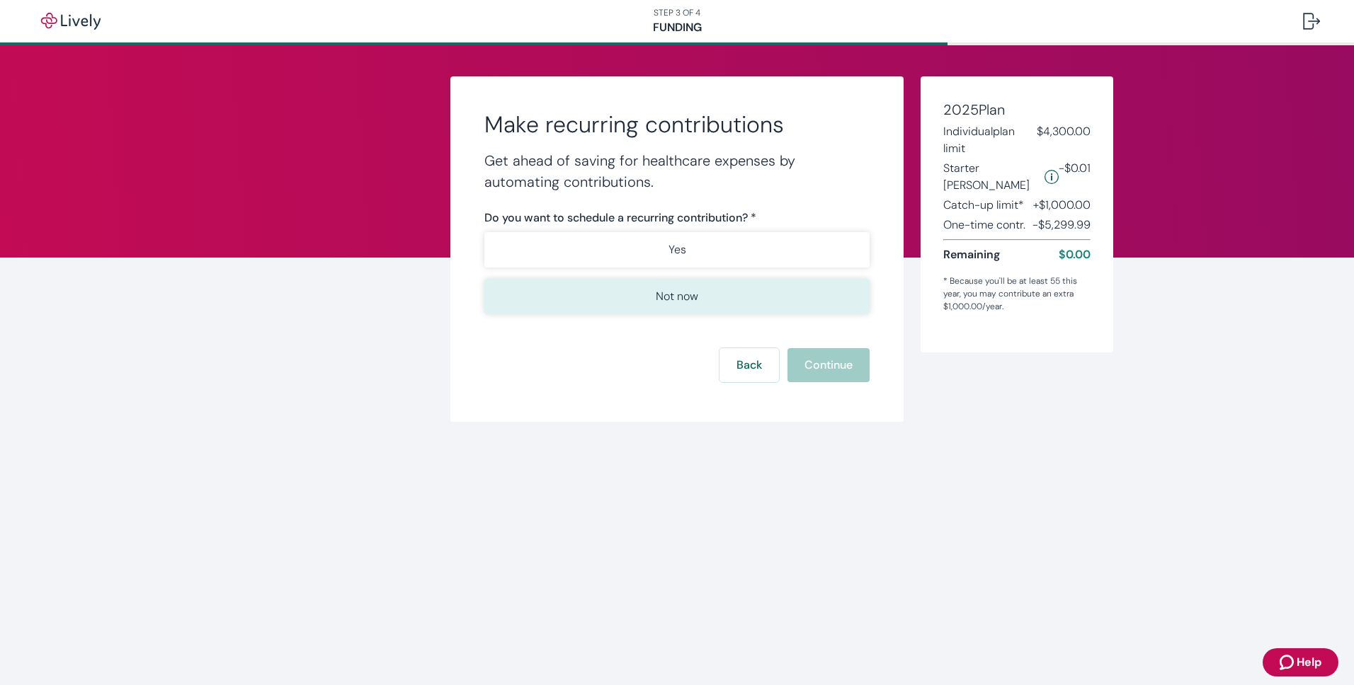
click at [683, 297] on p "Not now" at bounding box center [677, 296] width 42 height 17
click at [841, 369] on button "Continue" at bounding box center [828, 365] width 82 height 34
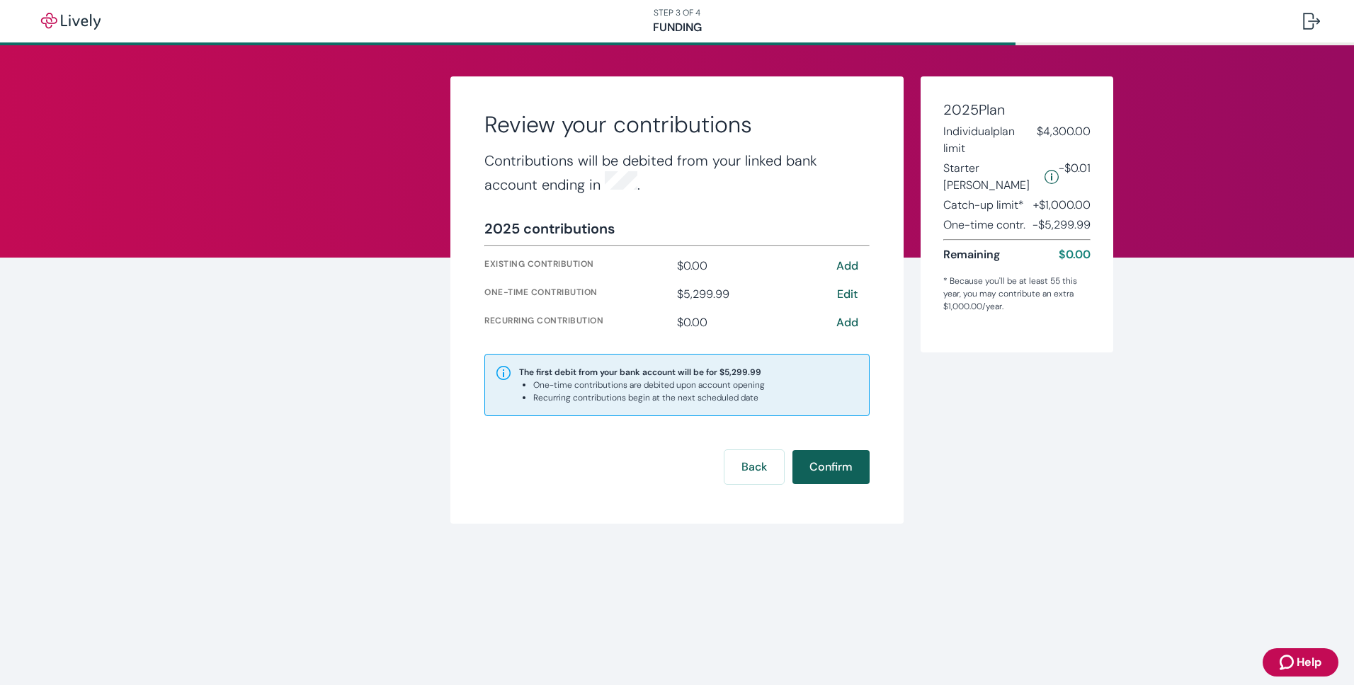
click at [845, 455] on button "Confirm" at bounding box center [830, 467] width 77 height 34
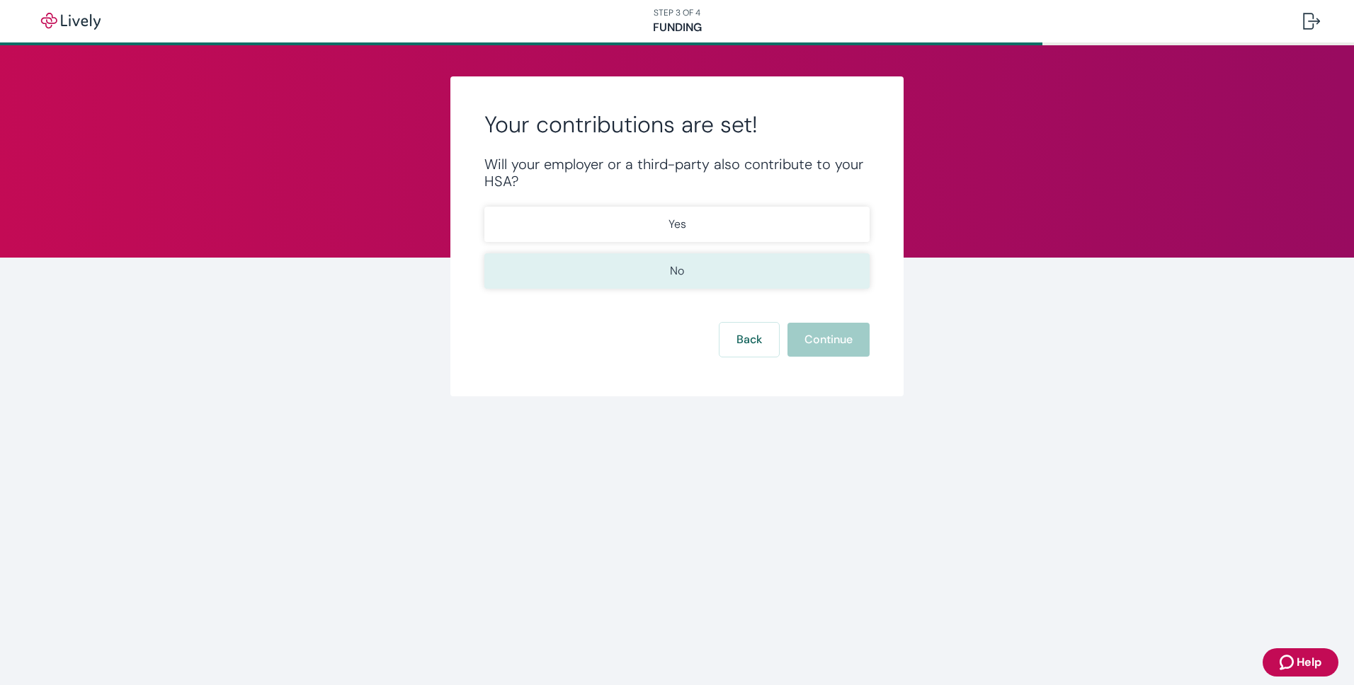
click at [660, 271] on button "No" at bounding box center [676, 270] width 385 height 35
click at [842, 350] on button "Continue" at bounding box center [828, 340] width 82 height 34
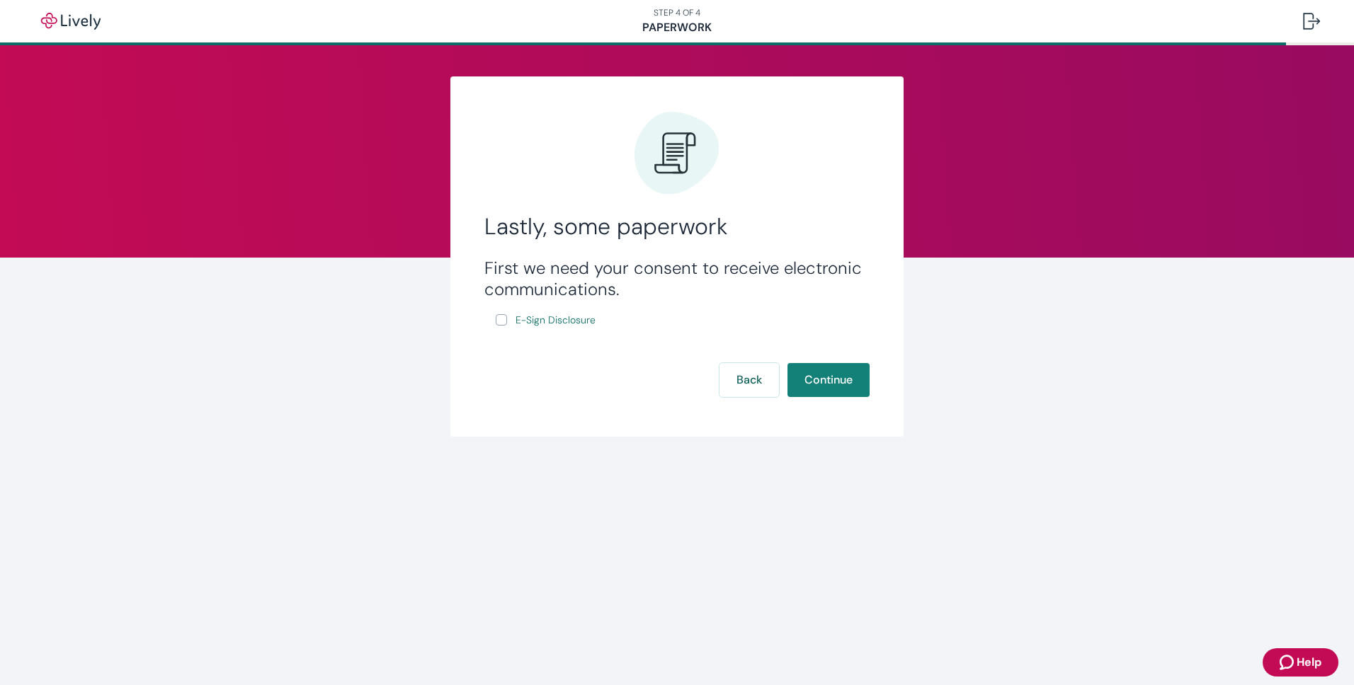
click at [503, 321] on input "E-Sign Disclosure" at bounding box center [501, 319] width 11 height 11
checkbox input "true"
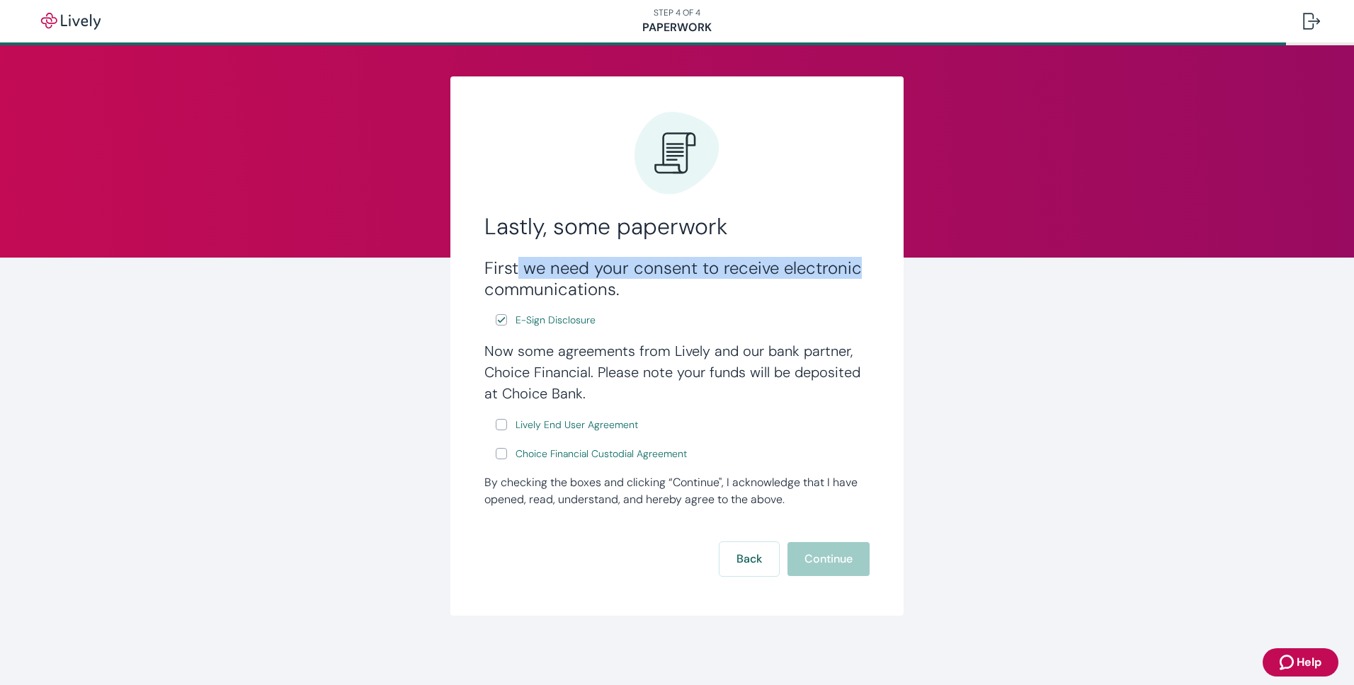
drag, startPoint x: 513, startPoint y: 269, endPoint x: 861, endPoint y: 275, distance: 347.7
click at [861, 275] on h3 "First we need your consent to receive electronic communications." at bounding box center [676, 279] width 385 height 42
click at [496, 426] on input "Lively End User Agreement" at bounding box center [501, 424] width 11 height 11
checkbox input "true"
click at [498, 450] on input "Choice Financial Custodial Agreement" at bounding box center [501, 453] width 11 height 11
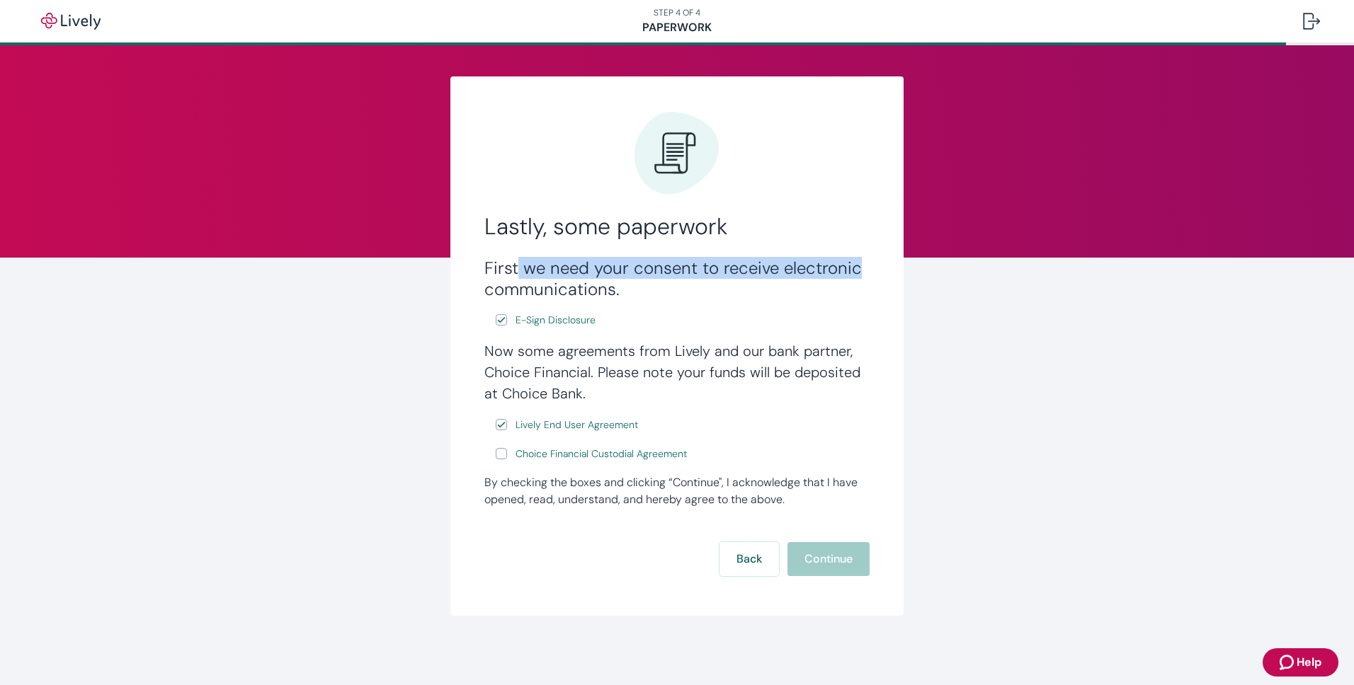
checkbox input "true"
click at [814, 557] on button "Continue" at bounding box center [828, 559] width 82 height 34
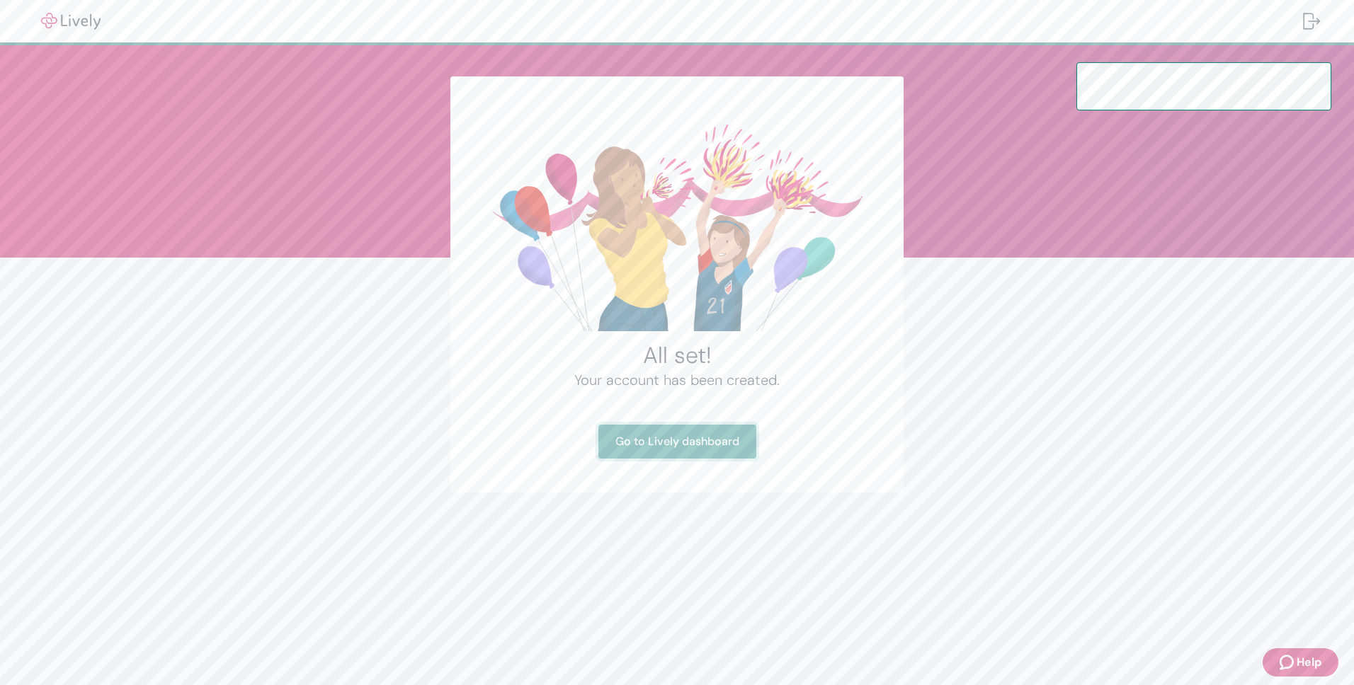
click at [685, 445] on link "Go to Lively dashboard" at bounding box center [677, 442] width 158 height 34
